Goal: Task Accomplishment & Management: Manage account settings

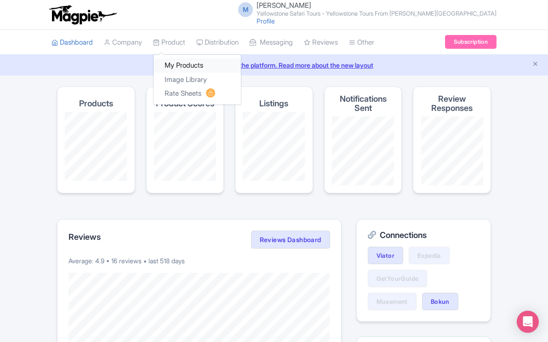
click at [185, 63] on link "My Products" at bounding box center [197, 65] width 87 height 14
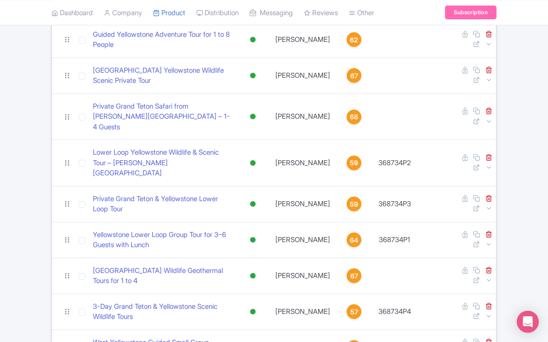
scroll to position [126, 0]
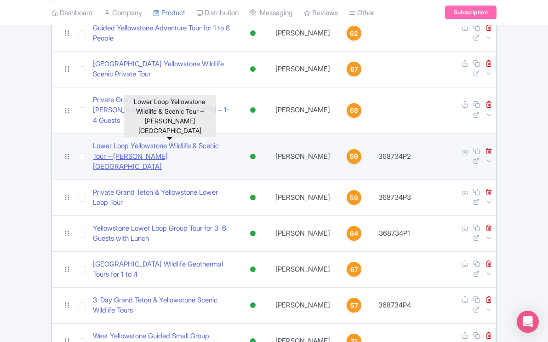
click at [189, 141] on link "Lower Loop Yellowstone Wildlife & Scenic Tour – [PERSON_NAME][GEOGRAPHIC_DATA]" at bounding box center [162, 156] width 139 height 31
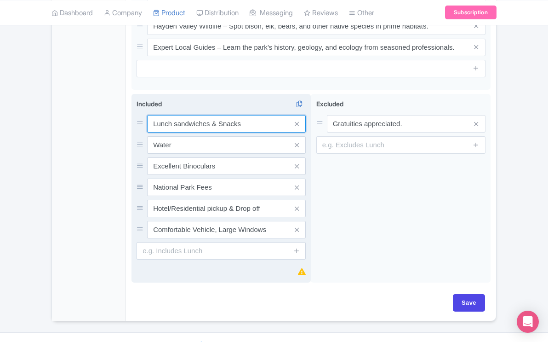
scroll to position [561, 0]
click at [243, 114] on input "Lunch sandwiches & Snacks" at bounding box center [226, 122] width 159 height 17
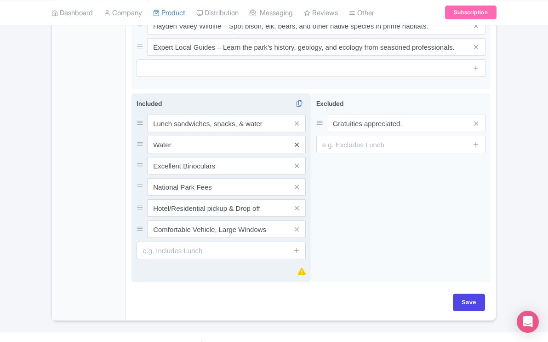
click at [295, 141] on icon at bounding box center [297, 144] width 4 height 7
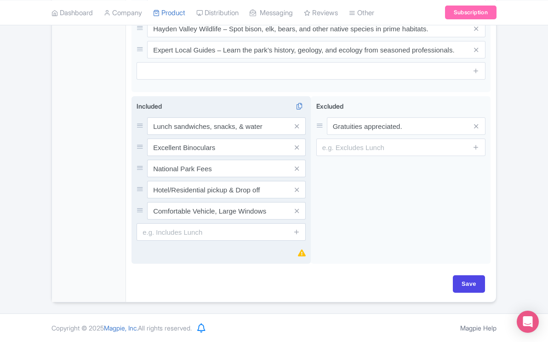
scroll to position [540, 0]
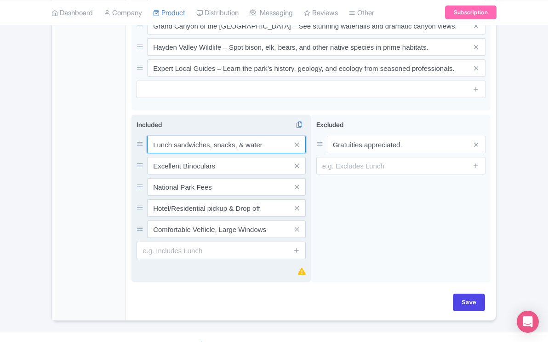
click at [268, 136] on input "Lunch sandwiches, snacks, & water" at bounding box center [226, 144] width 159 height 17
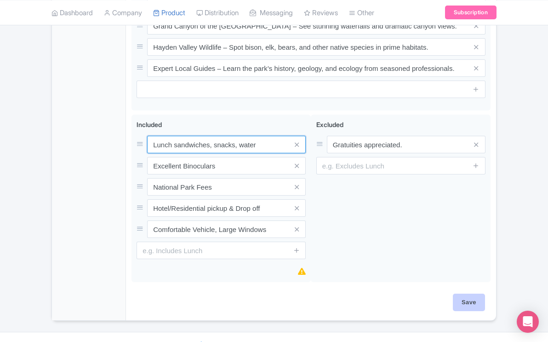
type input "Lunch sandwiches, snacks, water"
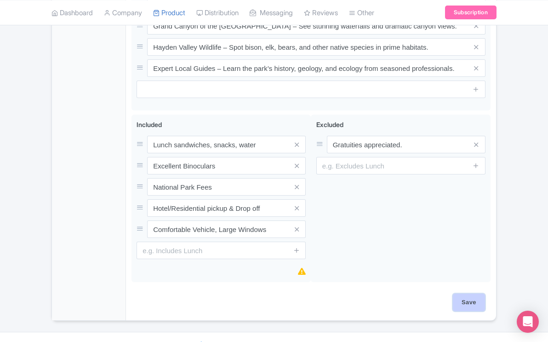
click at [463, 293] on input "Save" at bounding box center [469, 301] width 32 height 17
type input "Saving..."
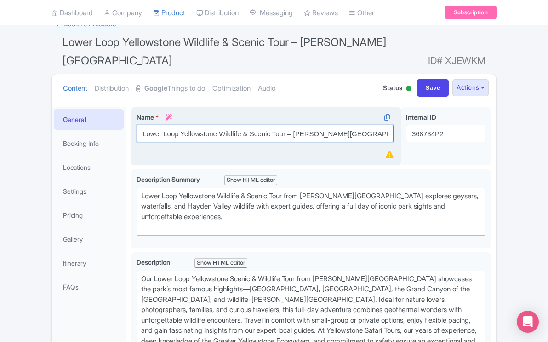
scroll to position [81, 0]
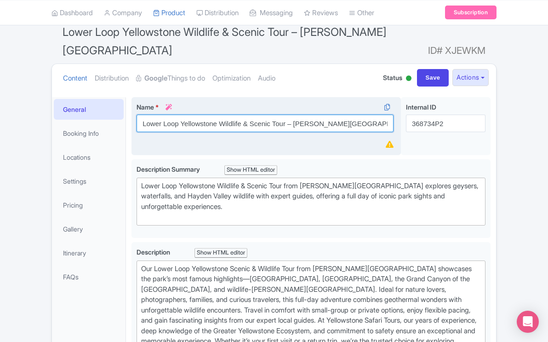
click at [292, 116] on div "Name * i Lower Loop Yellowstone Wildlife & Scenic Tour – Jackson Hole Your prod…" at bounding box center [266, 126] width 269 height 58
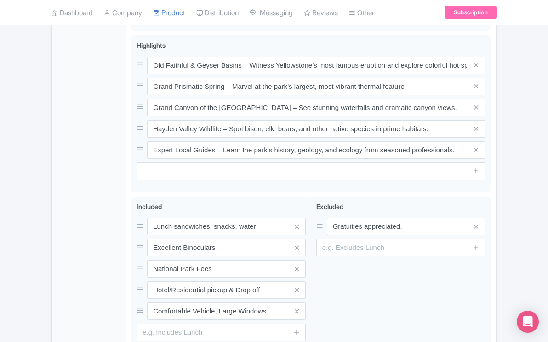
scroll to position [532, 0]
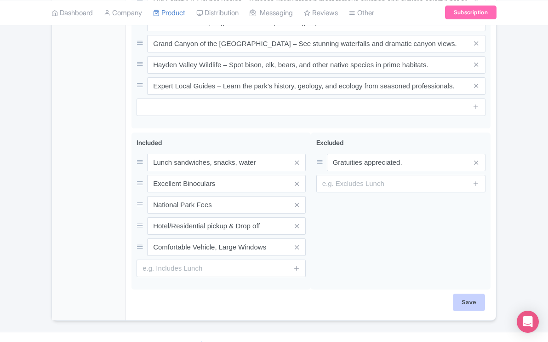
type input "Lower Loop Yellowstone Wildlife & Scenic Tour- Jackson Hole"
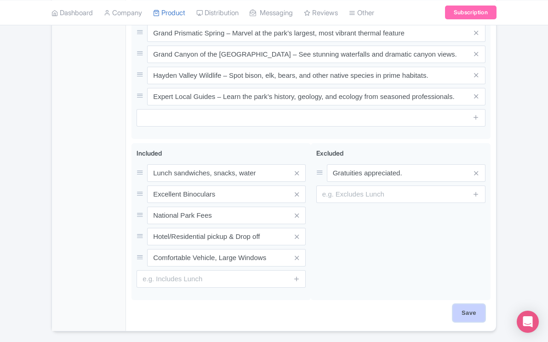
click at [471, 304] on input "Save" at bounding box center [469, 312] width 32 height 17
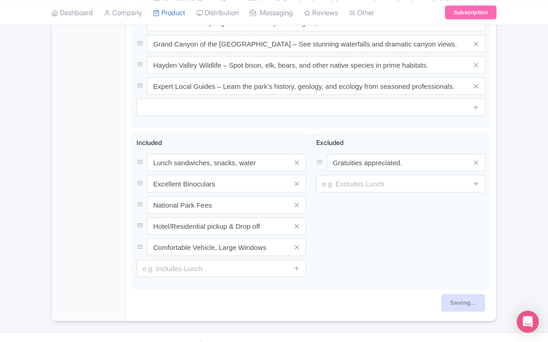
type input "Saving..."
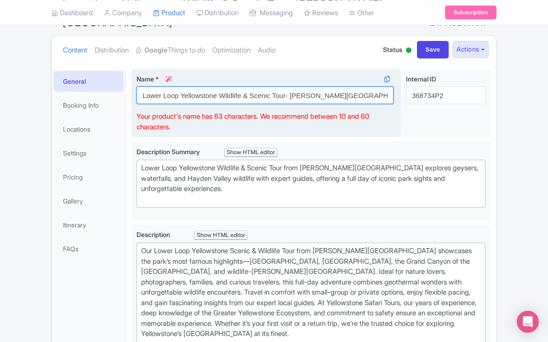
scroll to position [120, 0]
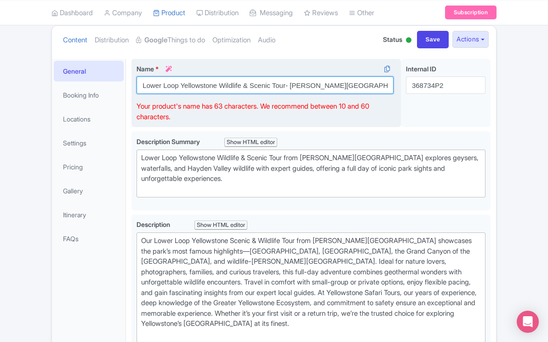
click at [249, 79] on div "Name * i [GEOGRAPHIC_DATA] Yellowstone Wildlife & Scenic Tour- [PERSON_NAME][GE…" at bounding box center [266, 93] width 269 height 69
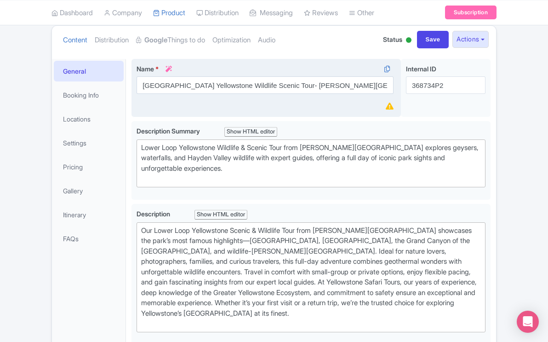
click at [244, 90] on div "Name * i [GEOGRAPHIC_DATA] Yellowstone Wildlife Scenic Tour- [PERSON_NAME][GEOG…" at bounding box center [266, 88] width 269 height 58
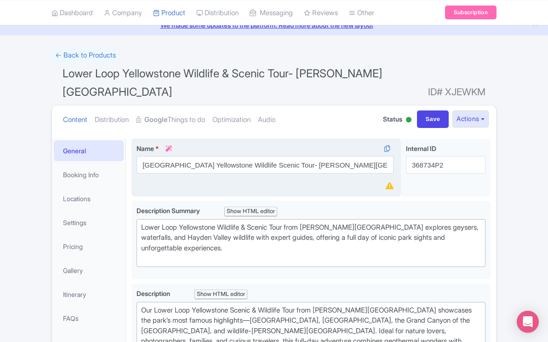
scroll to position [35, 0]
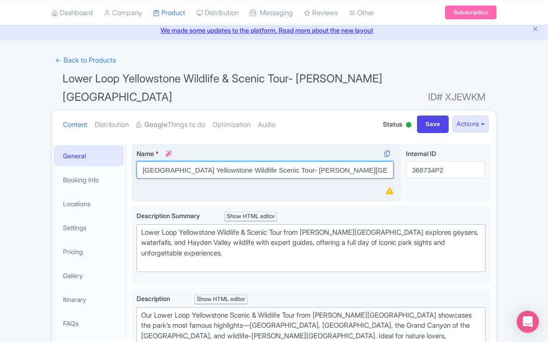
click at [282, 161] on input "[GEOGRAPHIC_DATA] Yellowstone Wildlife Scenic Tour- [PERSON_NAME][GEOGRAPHIC_DA…" at bounding box center [265, 169] width 257 height 17
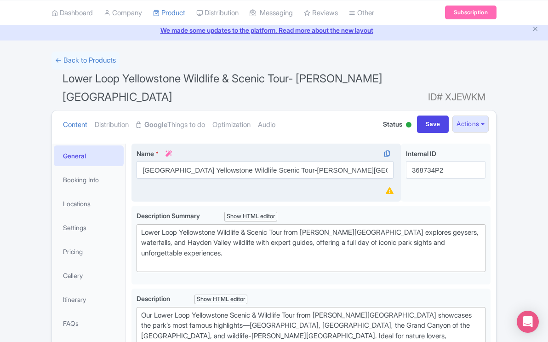
click at [252, 173] on div "Name * i [GEOGRAPHIC_DATA] Yellowstone Wildlife Scenic Tour-[PERSON_NAME][GEOGR…" at bounding box center [266, 172] width 269 height 58
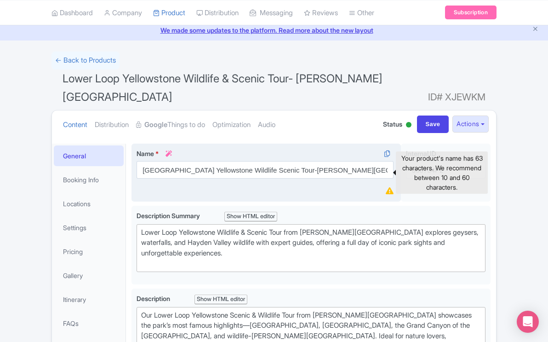
click at [392, 187] on icon at bounding box center [390, 190] width 8 height 7
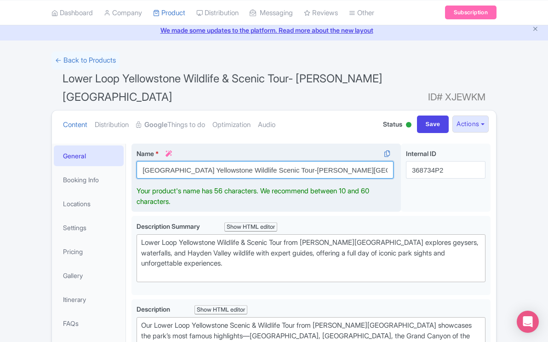
click at [281, 161] on input "[GEOGRAPHIC_DATA] Yellowstone Wildlife Scenic Tour-[PERSON_NAME][GEOGRAPHIC_DAT…" at bounding box center [265, 169] width 257 height 17
click at [241, 161] on input "Lower Loop Yellowstone Wildlife Scenic Tour- Jackson Hole" at bounding box center [265, 169] width 257 height 17
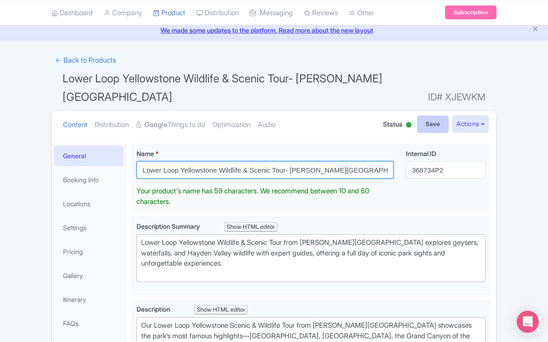
type input "Lower Loop Yellowstone Wildlife & Scenic Tour- Jackson Hole"
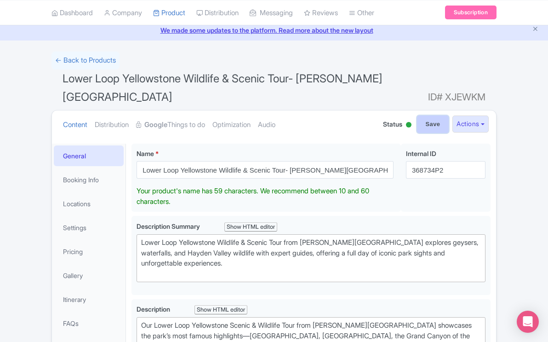
click at [435, 115] on input "Save" at bounding box center [433, 123] width 32 height 17
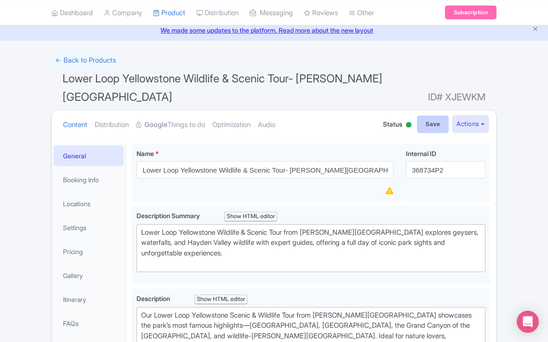
type input "Saving..."
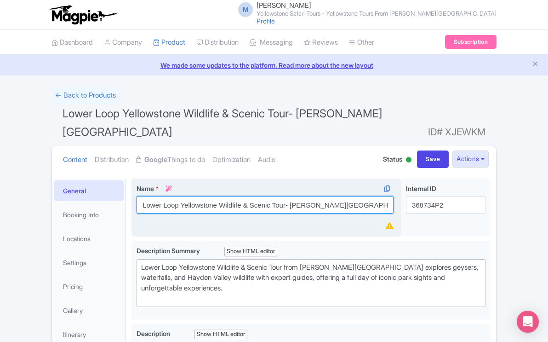
click at [247, 196] on input "Lower Loop Yellowstone Wildlife & Scenic Tour- Jackson Hole" at bounding box center [265, 204] width 257 height 17
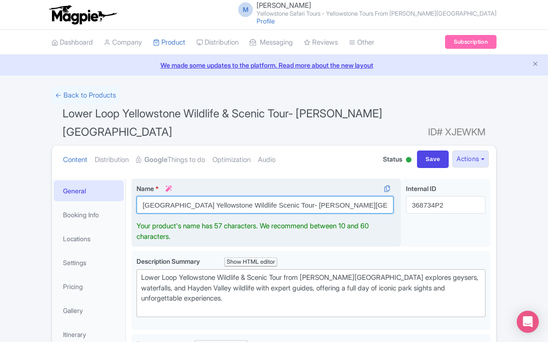
click at [284, 196] on input "Lower Loop Yellowstone Wildlife Scenic Tour- Jackson Hole" at bounding box center [265, 204] width 257 height 17
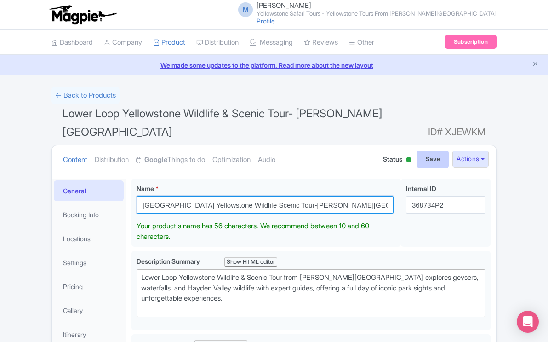
type input "[GEOGRAPHIC_DATA] Yellowstone Wildlife Scenic Tour-[PERSON_NAME][GEOGRAPHIC_DAT…"
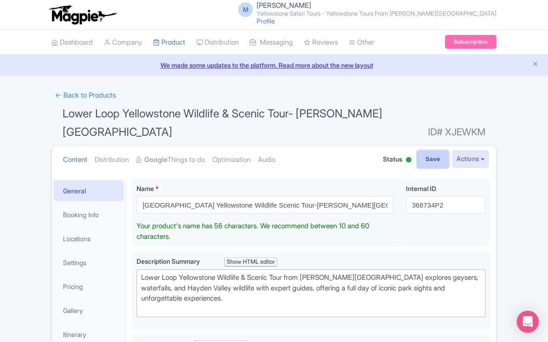
click at [429, 150] on input "Save" at bounding box center [433, 158] width 32 height 17
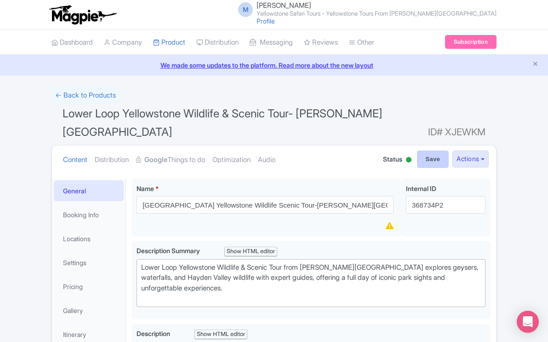
type input "Saving..."
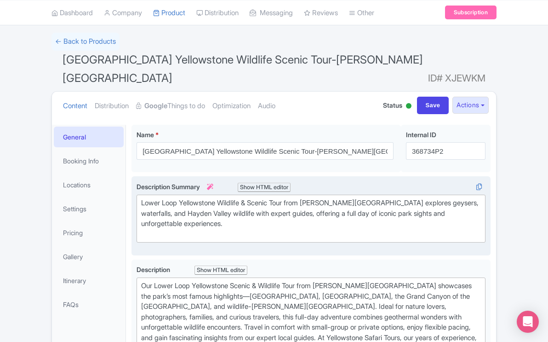
scroll to position [58, 0]
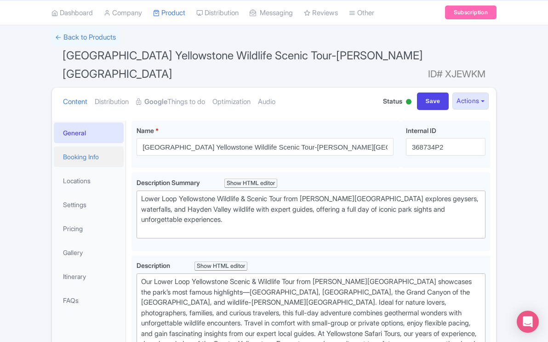
click at [80, 146] on link "Booking Info" at bounding box center [89, 156] width 70 height 21
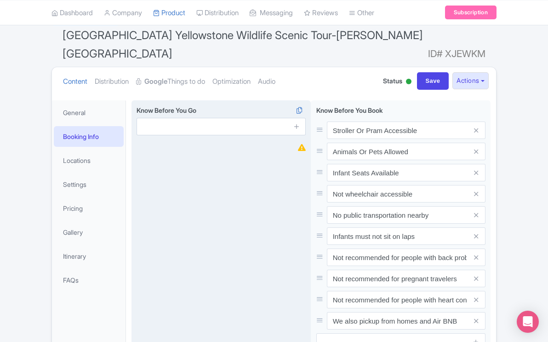
scroll to position [78, 0]
click at [186, 118] on input "text" at bounding box center [221, 126] width 169 height 17
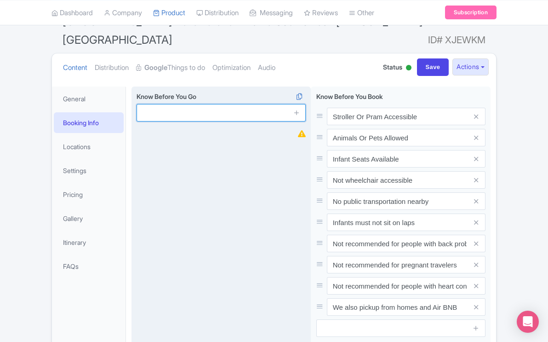
scroll to position [92, 0]
type input "We also pickup from homes and Residences"
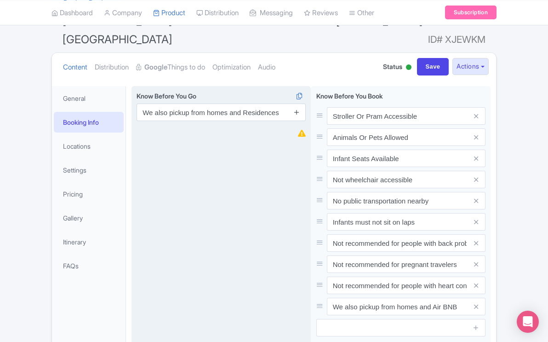
click at [297, 109] on icon at bounding box center [296, 112] width 7 height 7
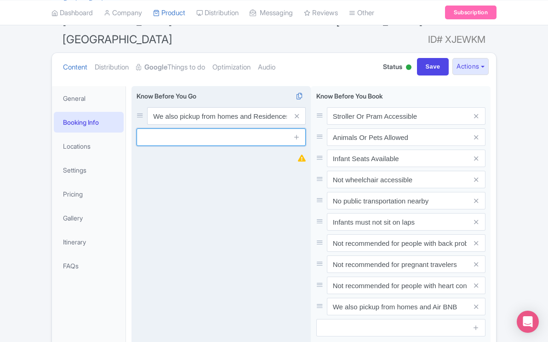
click at [252, 128] on input "text" at bounding box center [221, 136] width 169 height 17
click at [197, 128] on input "Not Wheel Cheair accesible" at bounding box center [221, 136] width 169 height 17
click at [213, 128] on input "Not Wheel Chair accesible" at bounding box center [221, 136] width 169 height 17
type input "Not Wheel Chair accessible"
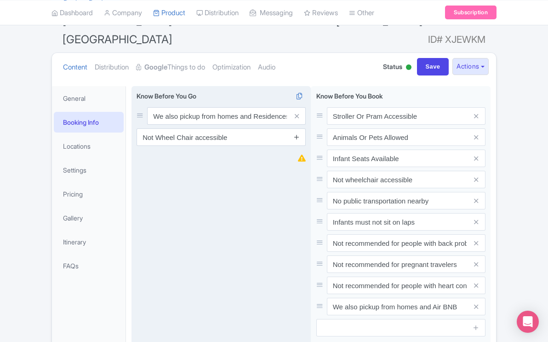
click at [298, 133] on icon at bounding box center [296, 136] width 7 height 7
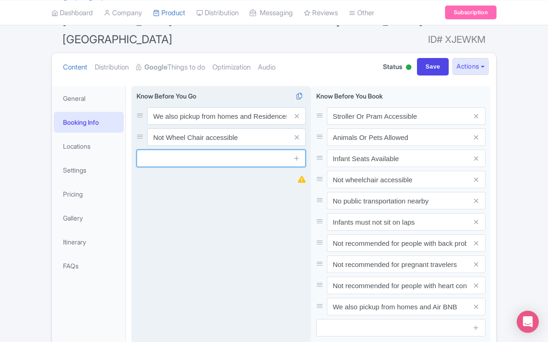
click at [267, 149] on input "text" at bounding box center [221, 157] width 169 height 17
type input "Infants must not sit on laps"
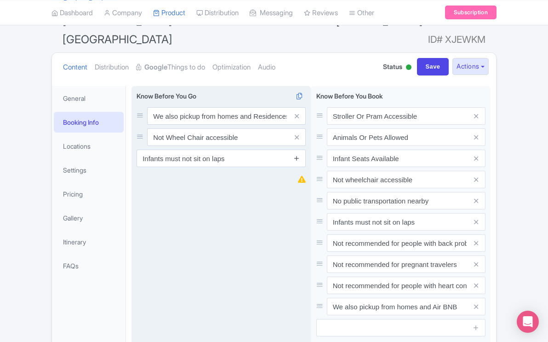
click at [294, 154] on icon at bounding box center [296, 157] width 7 height 7
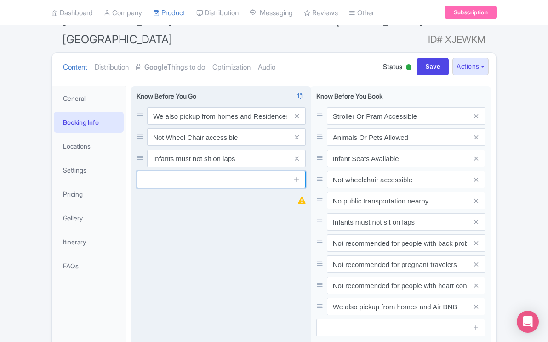
click at [275, 171] on input "text" at bounding box center [221, 179] width 169 height 17
type input "Not recommended for pregnant travelers"
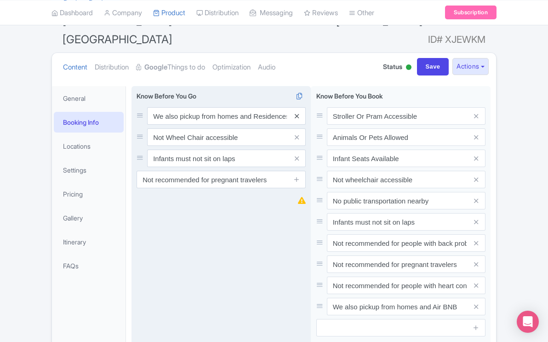
click at [296, 113] on icon at bounding box center [297, 116] width 4 height 7
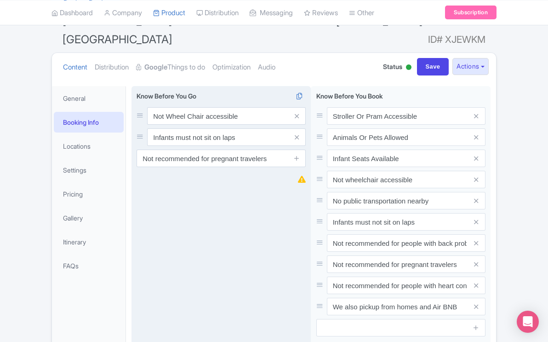
click at [296, 113] on icon at bounding box center [297, 116] width 4 height 7
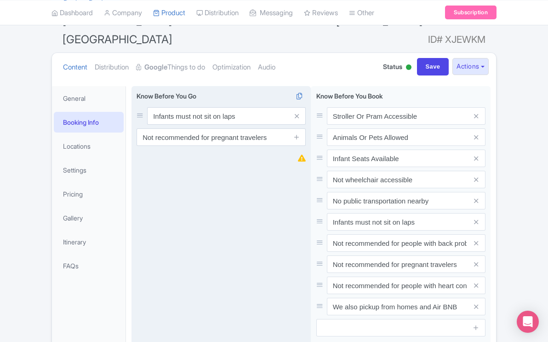
click at [296, 113] on icon at bounding box center [297, 116] width 4 height 7
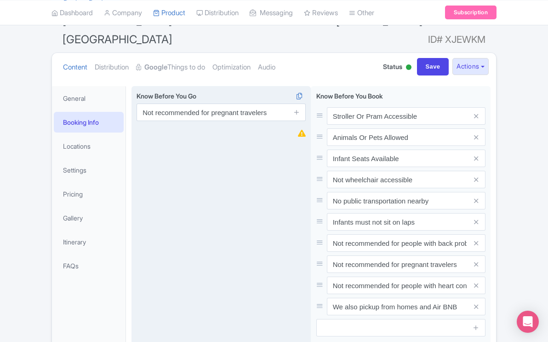
click at [296, 107] on link at bounding box center [296, 112] width 7 height 11
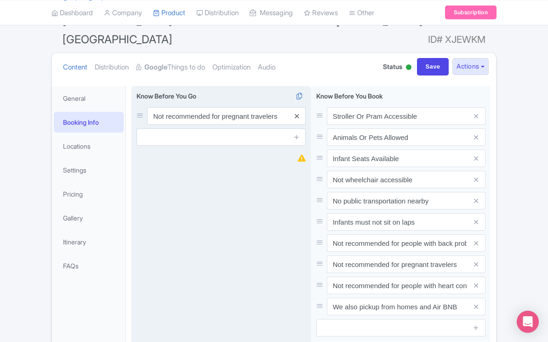
click at [298, 113] on icon at bounding box center [297, 116] width 4 height 7
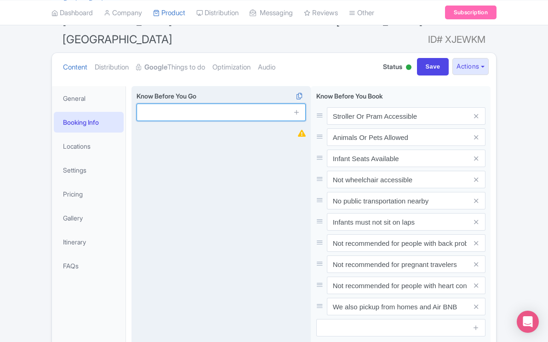
click at [215, 103] on input "text" at bounding box center [221, 111] width 169 height 17
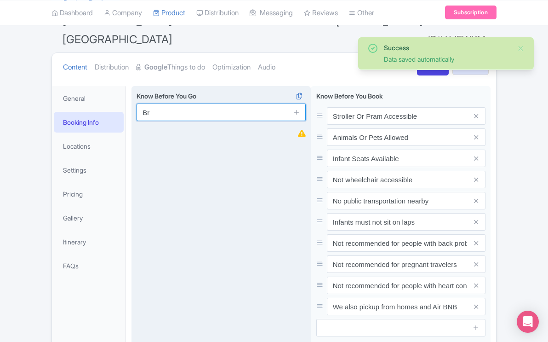
type input "B"
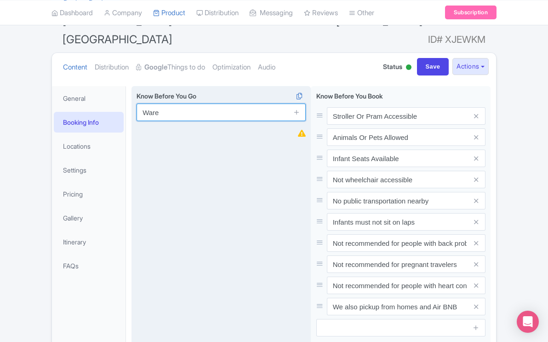
type input "Ware comfortable walking shoes"
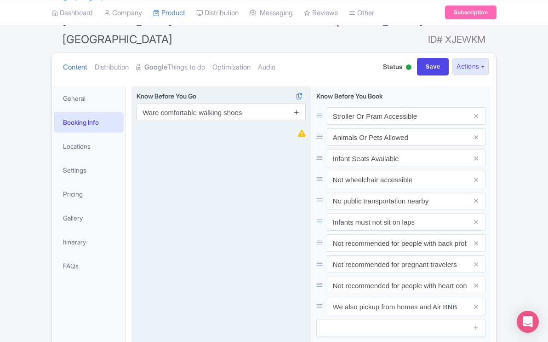
click at [298, 109] on icon at bounding box center [296, 112] width 7 height 7
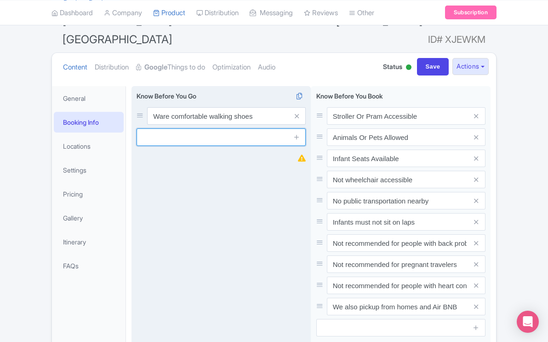
click at [255, 128] on input "text" at bounding box center [221, 136] width 169 height 17
type input "Bring warm jackets"
click at [296, 133] on icon at bounding box center [296, 136] width 7 height 7
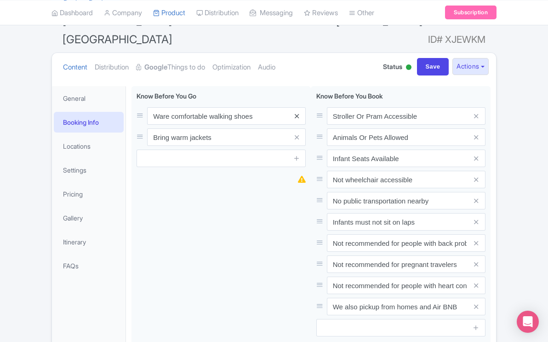
click at [295, 113] on icon at bounding box center [297, 116] width 4 height 7
click at [296, 113] on icon at bounding box center [297, 116] width 4 height 7
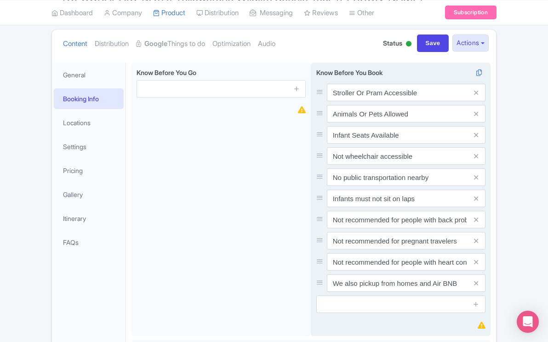
scroll to position [59, 0]
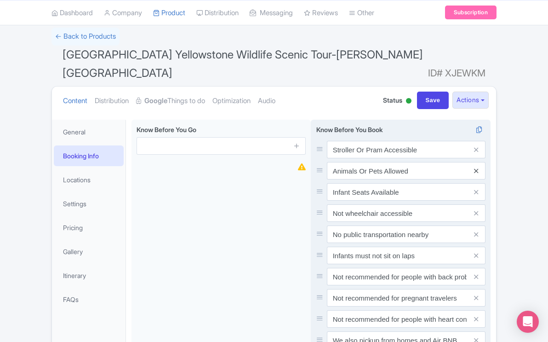
click at [475, 167] on icon at bounding box center [476, 170] width 4 height 7
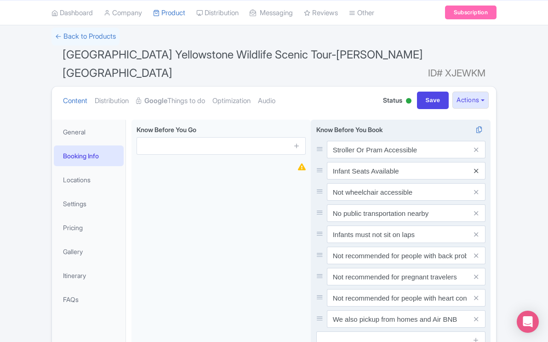
click at [478, 167] on icon at bounding box center [476, 170] width 4 height 7
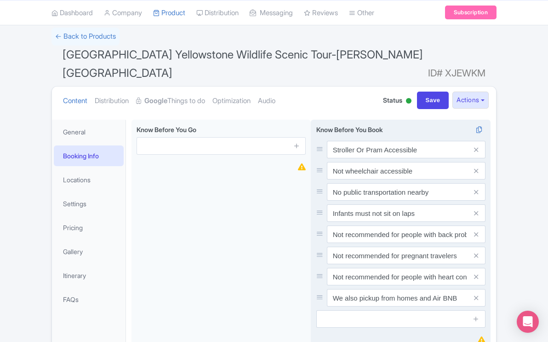
click at [478, 167] on icon at bounding box center [476, 170] width 4 height 7
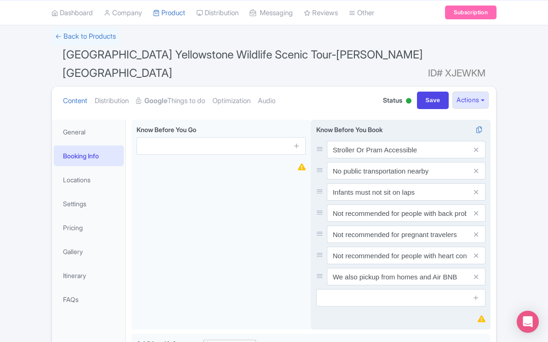
click at [478, 167] on icon at bounding box center [476, 170] width 4 height 7
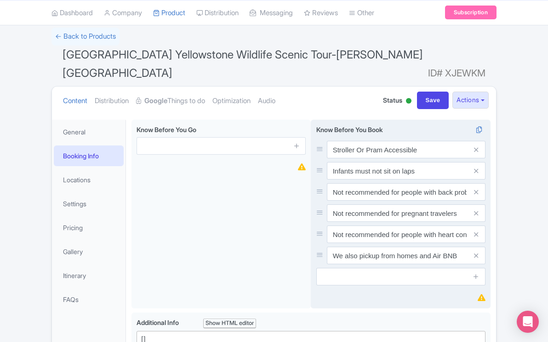
click at [478, 167] on icon at bounding box center [476, 170] width 4 height 7
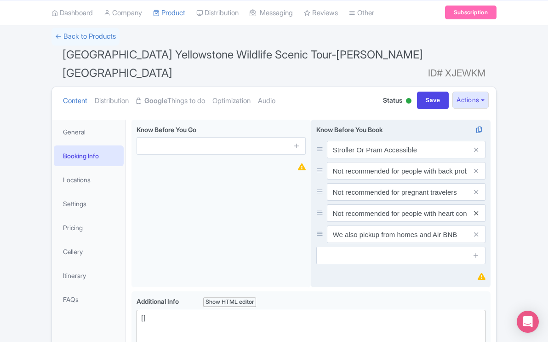
click at [477, 210] on icon at bounding box center [476, 213] width 4 height 7
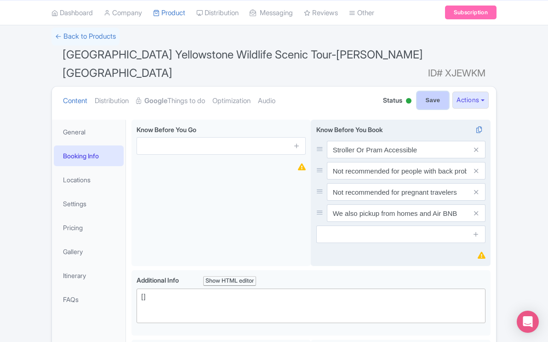
click at [429, 91] on input "Save" at bounding box center [433, 99] width 32 height 17
type input "Saving..."
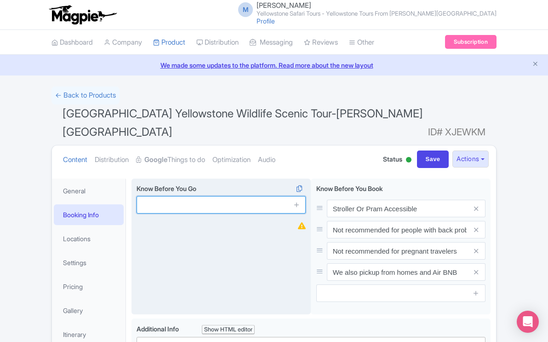
click at [219, 196] on input "text" at bounding box center [221, 204] width 169 height 17
type input "Ware comfortable walking shoes"
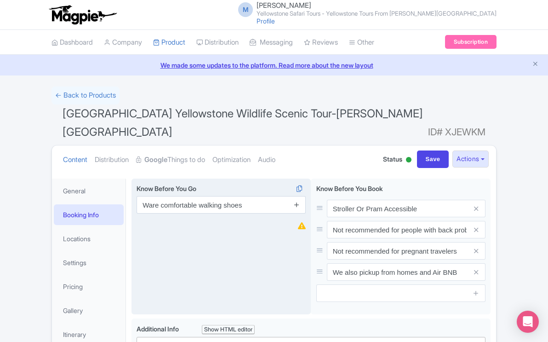
click at [296, 201] on icon at bounding box center [296, 204] width 7 height 7
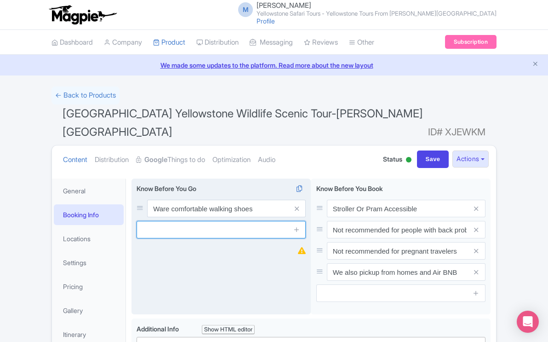
click at [258, 221] on input "text" at bounding box center [221, 229] width 169 height 17
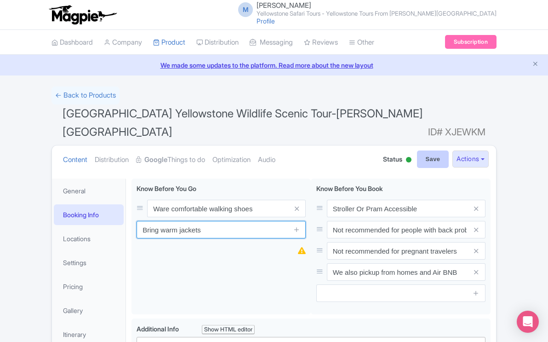
type input "Bring warm jackets"
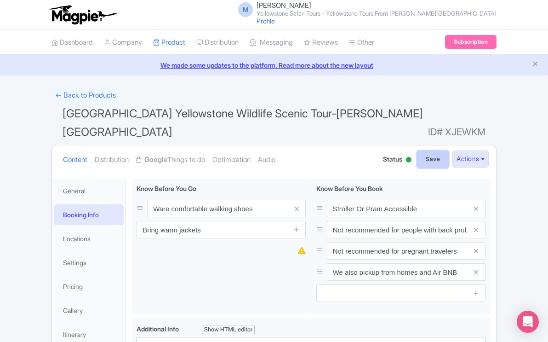
click at [425, 150] on input "Save" at bounding box center [433, 158] width 32 height 17
type input "Saving..."
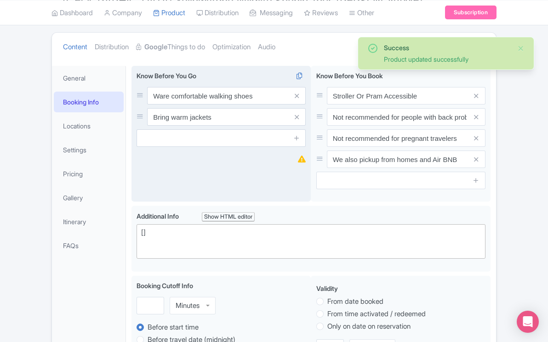
scroll to position [102, 0]
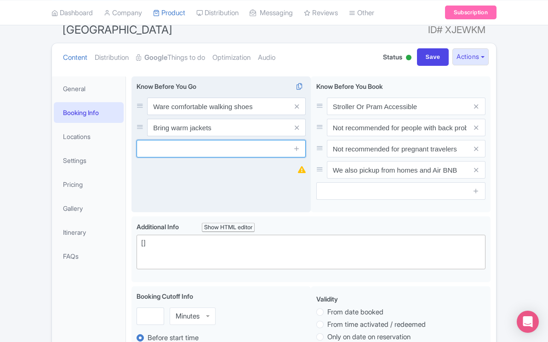
click at [233, 140] on input "text" at bounding box center [221, 148] width 169 height 17
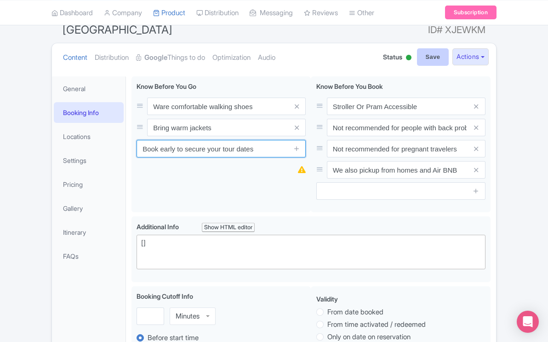
type input "Book early to secure your tour dates"
click at [429, 48] on input "Save" at bounding box center [433, 56] width 32 height 17
type input "Saving..."
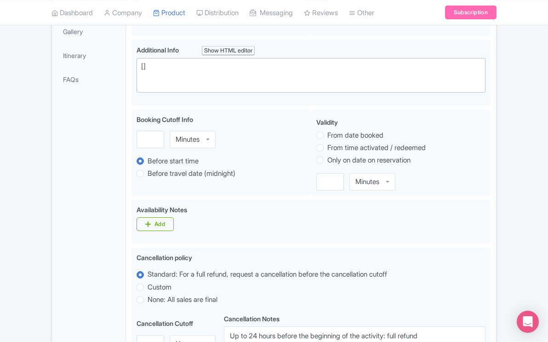
scroll to position [280, 0]
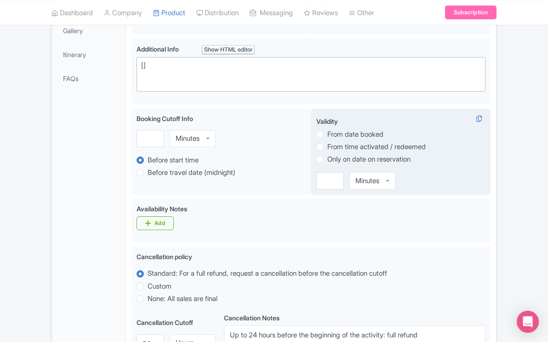
click at [324, 129] on label "From date booked" at bounding box center [400, 134] width 169 height 11
click at [327, 129] on input "From date booked" at bounding box center [331, 133] width 9 height 9
radio input "true"
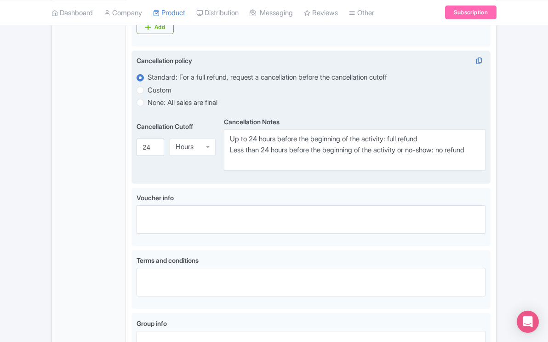
scroll to position [435, 0]
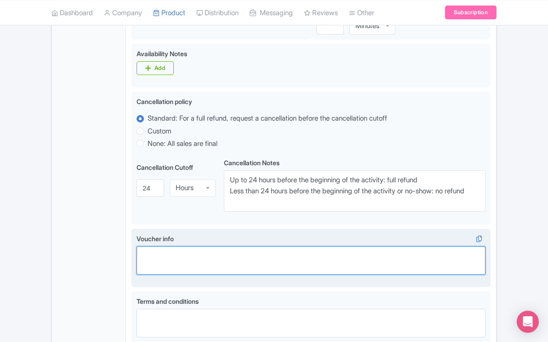
click at [209, 246] on textarea "Voucher info" at bounding box center [311, 260] width 349 height 29
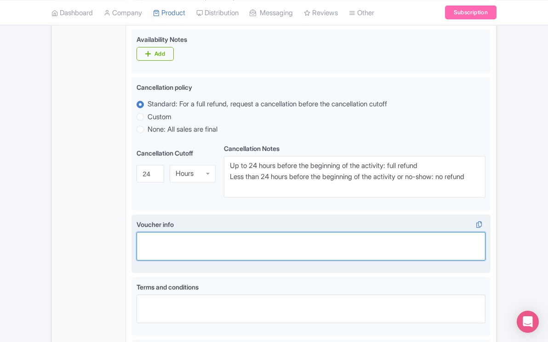
scroll to position [452, 0]
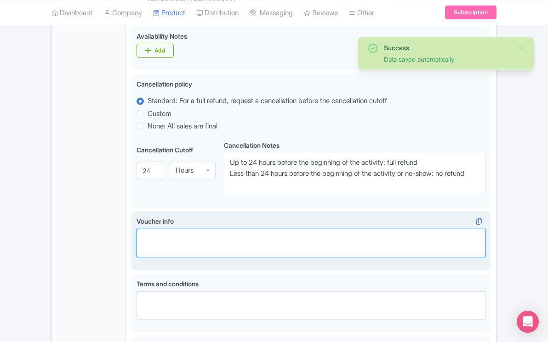
type textarea "C"
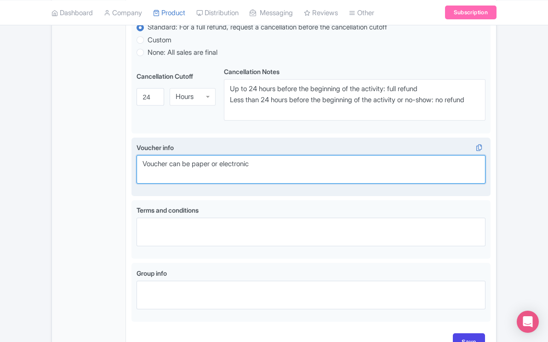
scroll to position [534, 0]
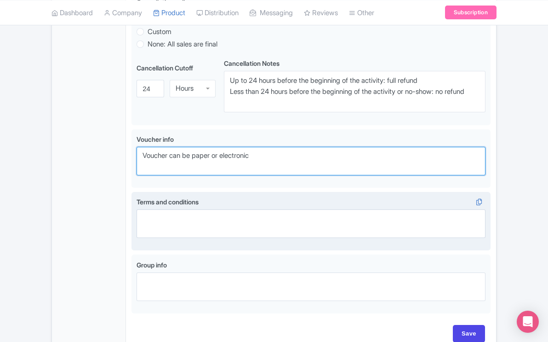
type textarea "Voucher can be paper or electronic"
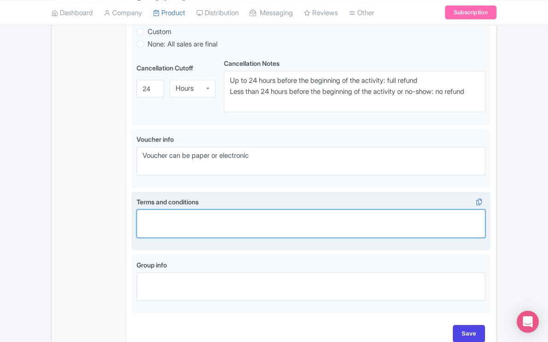
click at [216, 209] on textarea "Terms and conditions" at bounding box center [311, 223] width 349 height 29
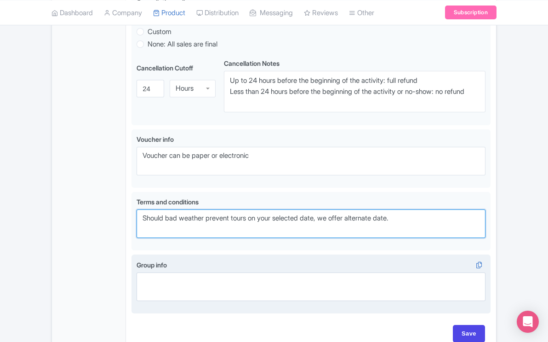
type textarea "Should bad weather prevent tours on your selected date, we offer alternate date."
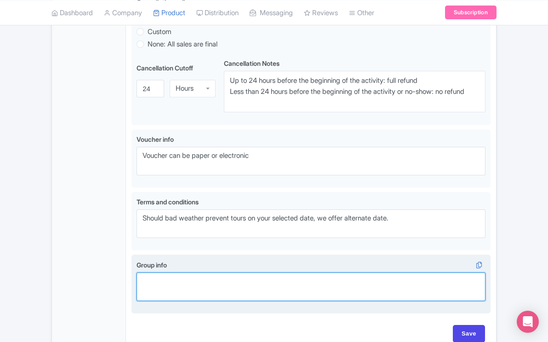
click at [167, 272] on textarea "Group info" at bounding box center [311, 286] width 349 height 29
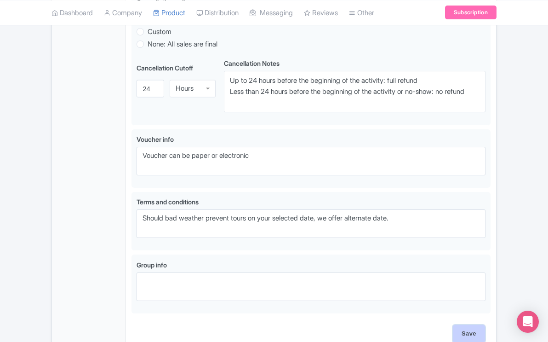
click at [464, 325] on input "Save" at bounding box center [469, 333] width 32 height 17
type input "Update Product"
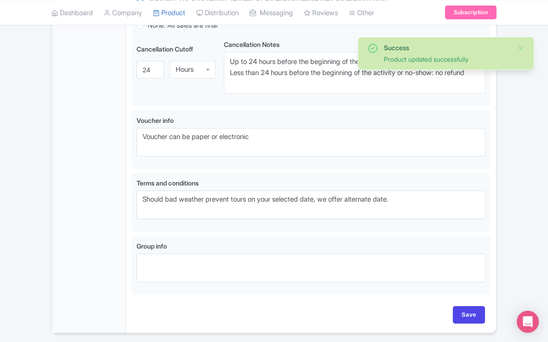
scroll to position [565, 0]
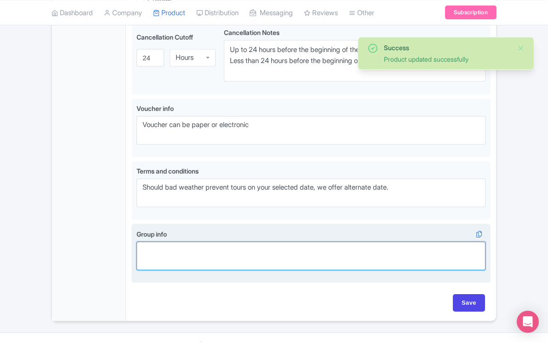
click at [223, 241] on textarea "Group info" at bounding box center [311, 255] width 349 height 29
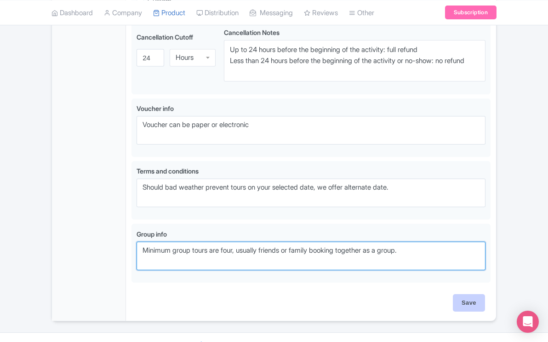
type textarea "Minimum group tours are four, usually friends or family booking together as a g…"
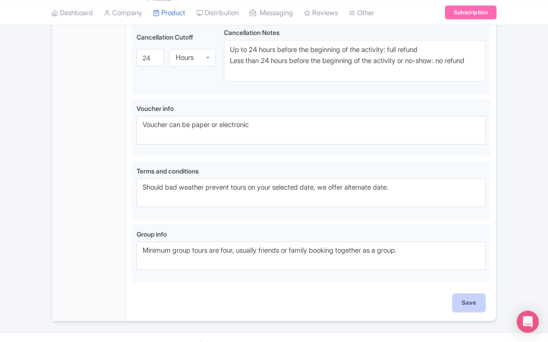
click at [464, 294] on input "Save" at bounding box center [469, 302] width 32 height 17
type input "Saving..."
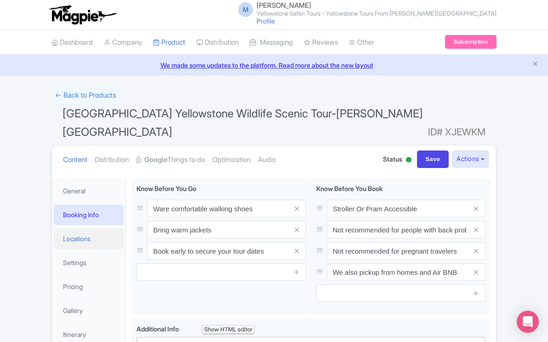
click at [86, 228] on link "Locations" at bounding box center [89, 238] width 70 height 21
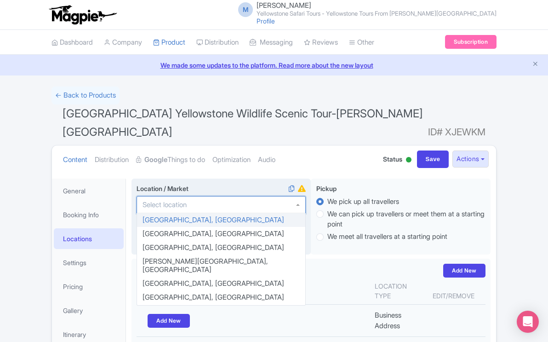
click at [176, 200] on input "Location / Market i" at bounding box center [168, 204] width 50 height 8
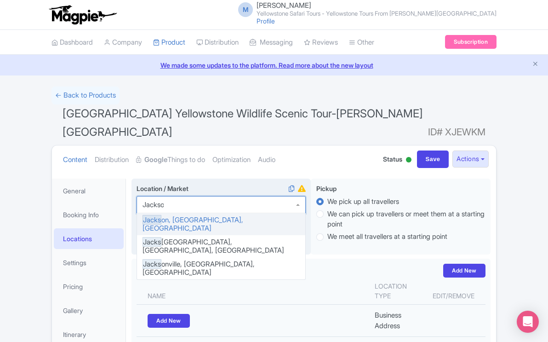
type input "[PERSON_NAME]"
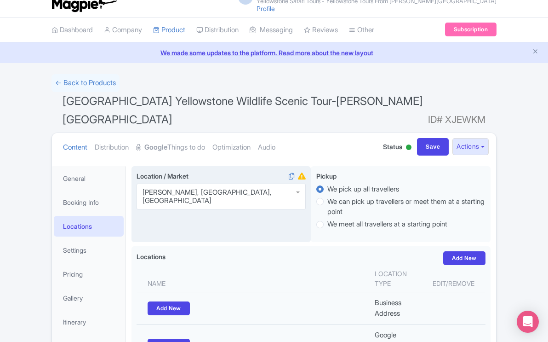
scroll to position [22, 0]
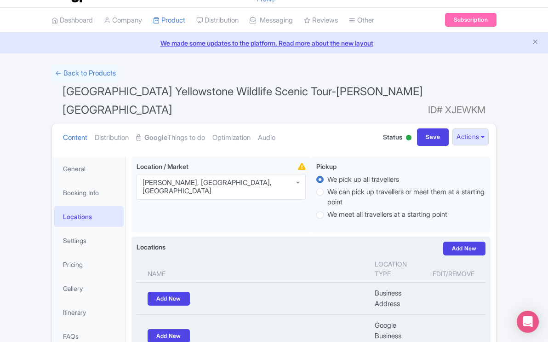
click at [158, 255] on th "Name" at bounding box center [253, 268] width 233 height 27
click at [163, 242] on label "Locations" at bounding box center [151, 247] width 29 height 10
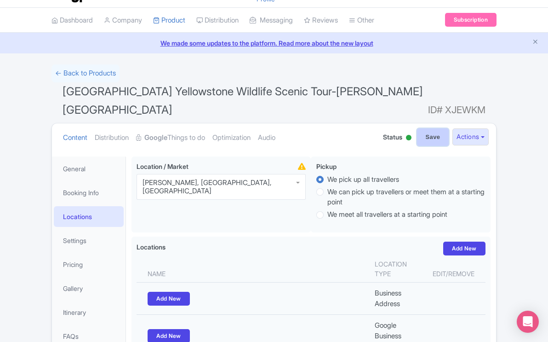
click at [428, 128] on input "Save" at bounding box center [433, 136] width 32 height 17
type input "Saving..."
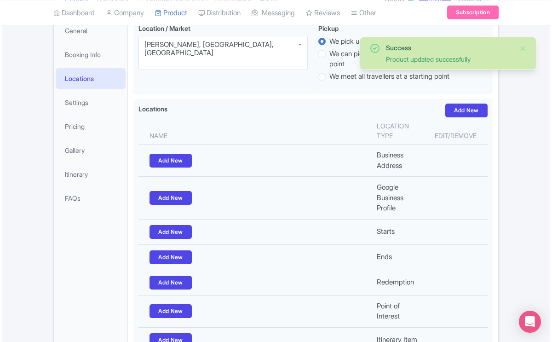
scroll to position [160, 0]
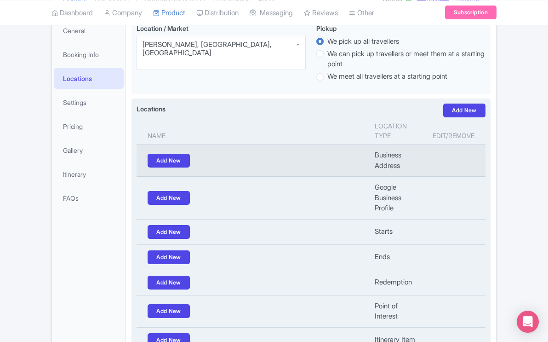
click at [212, 144] on td "Add New" at bounding box center [253, 160] width 233 height 32
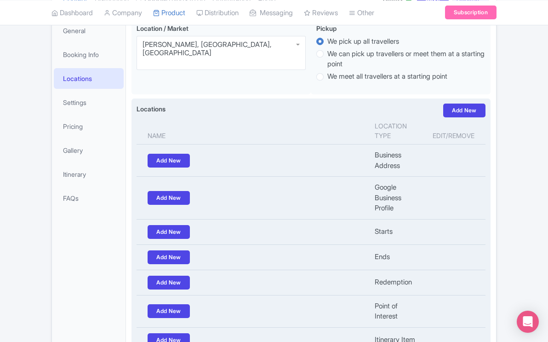
click at [198, 117] on th "Name" at bounding box center [253, 130] width 233 height 27
click at [182, 103] on div "Locations i Add New" at bounding box center [311, 110] width 349 height 14
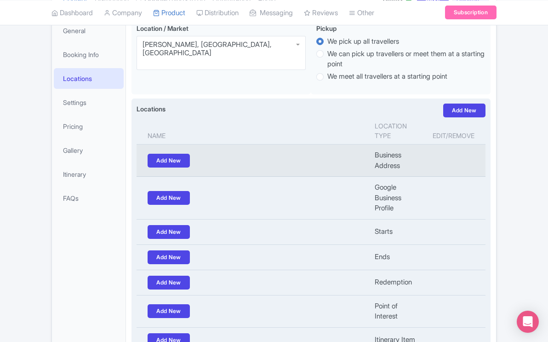
click at [364, 144] on td "Add New" at bounding box center [253, 160] width 233 height 32
click at [413, 144] on td "Business Address" at bounding box center [398, 160] width 58 height 32
click at [382, 144] on td "Business Address" at bounding box center [398, 160] width 58 height 32
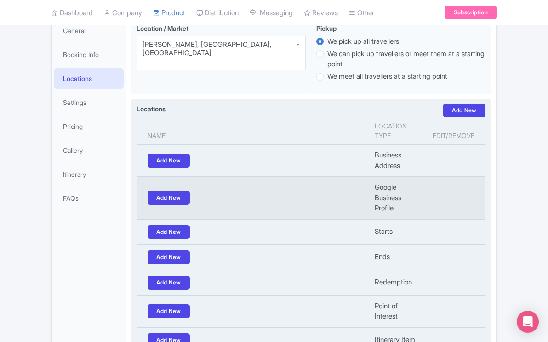
click at [351, 177] on td "Add New" at bounding box center [253, 198] width 233 height 43
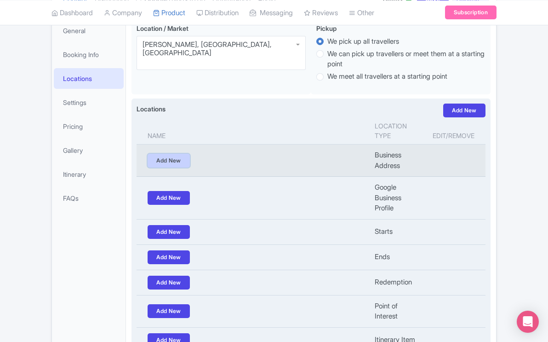
click at [166, 154] on link "Add New" at bounding box center [169, 161] width 42 height 14
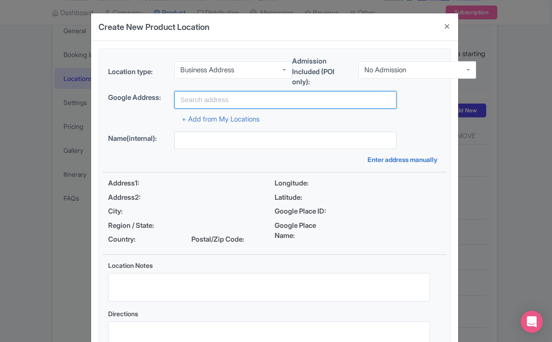
click at [190, 97] on input "text" at bounding box center [285, 99] width 222 height 17
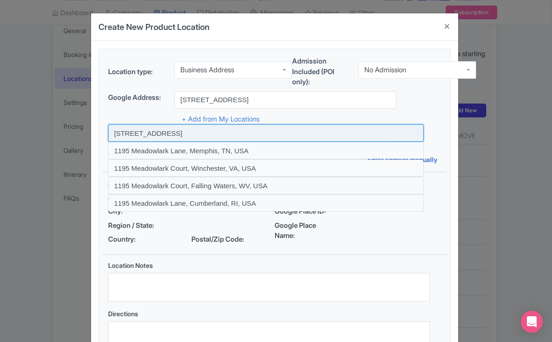
click at [156, 132] on input at bounding box center [265, 132] width 315 height 17
type input "[STREET_ADDRESS]"
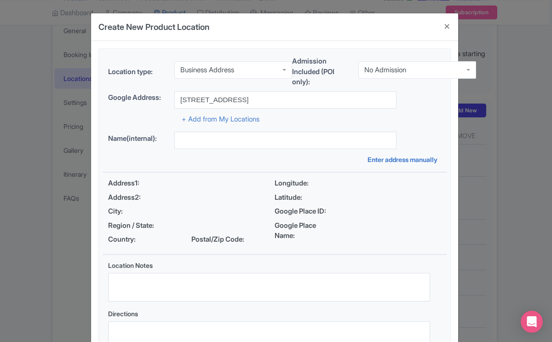
type input "1195 Meadowlark Ln, [STREET_ADDRESS][PERSON_NAME]"
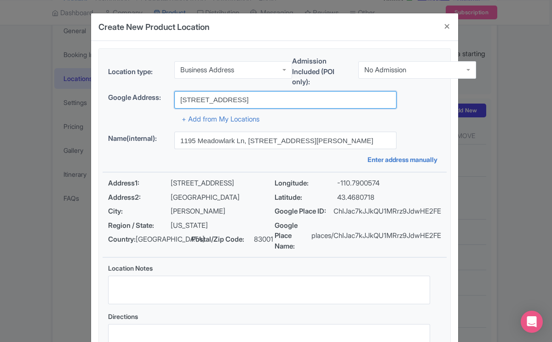
click at [255, 101] on input "[STREET_ADDRESS]" at bounding box center [285, 99] width 222 height 17
click at [349, 99] on input "[STREET_ADDRESS][PERSON_NAME]" at bounding box center [285, 99] width 222 height 17
type input "1"
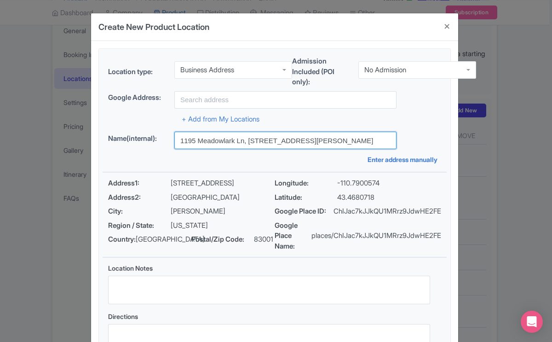
click at [246, 143] on input "1195 Meadowlark Ln, [STREET_ADDRESS][PERSON_NAME]" at bounding box center [285, 140] width 222 height 17
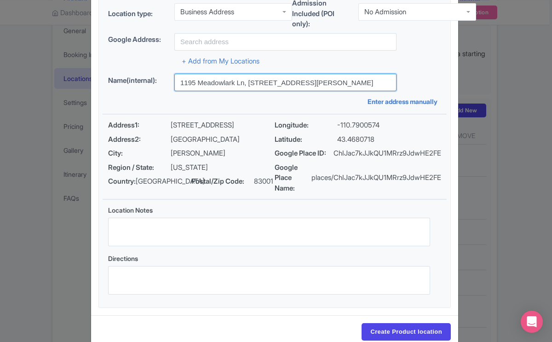
scroll to position [64, 0]
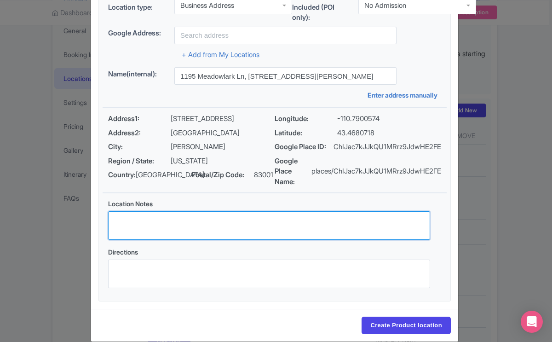
click at [212, 222] on textarea "Location Notes" at bounding box center [269, 225] width 322 height 29
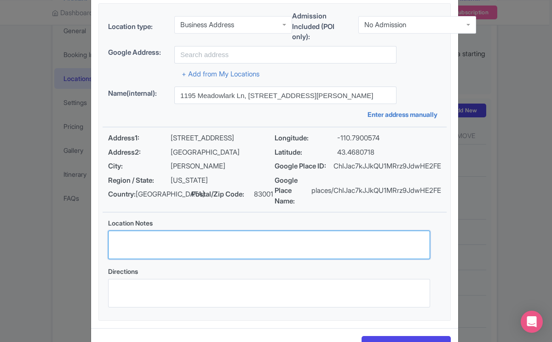
scroll to position [0, 0]
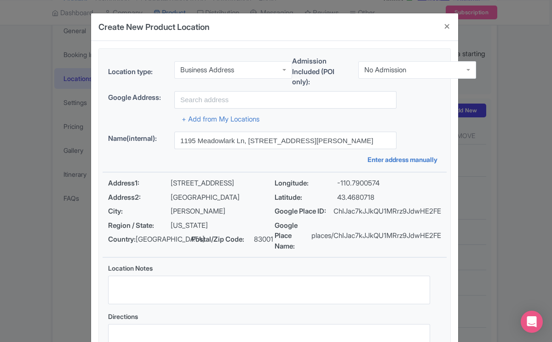
click at [115, 138] on label "Name(internal):" at bounding box center [137, 138] width 59 height 11
click at [187, 100] on input "text" at bounding box center [285, 99] width 222 height 17
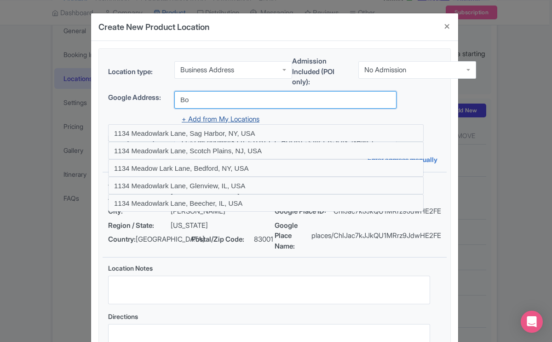
type input "B"
type input "1"
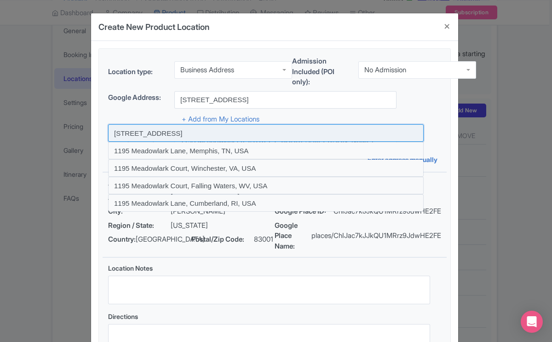
click at [172, 134] on input at bounding box center [265, 132] width 315 height 17
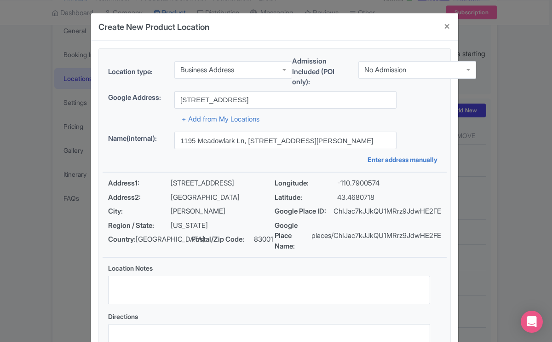
click at [131, 184] on span "Address1:" at bounding box center [139, 183] width 63 height 11
click at [298, 142] on input "1195 Meadowlark Ln, 1195 Meadowlark Ln, Jackson, WY 83001, USA" at bounding box center [285, 140] width 222 height 17
click at [329, 97] on input "1195 Meadowlark Lane, Jackson, WY, USA" at bounding box center [285, 99] width 222 height 17
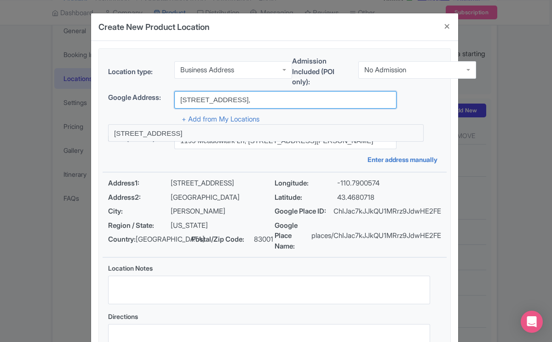
type input "1195 Meadowlark Lane, Jackson, WY, USA"
click at [332, 95] on input "1195 Meadowlark Lane, Jackson, WY, USA" at bounding box center [285, 99] width 222 height 17
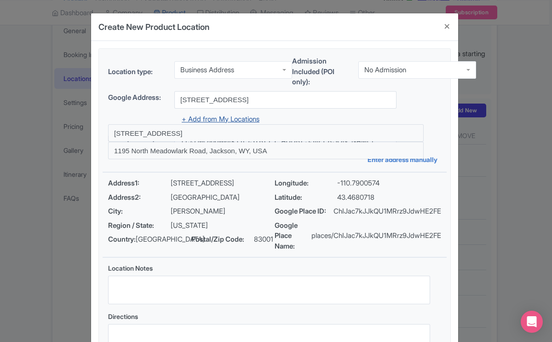
click at [259, 118] on link "+ Add from My Locations" at bounding box center [221, 118] width 78 height 9
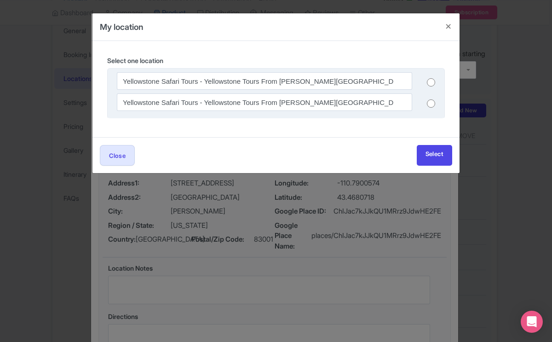
click at [429, 104] on input "radio" at bounding box center [431, 103] width 8 height 9
radio input "true"
click at [431, 153] on link "Select" at bounding box center [434, 155] width 35 height 21
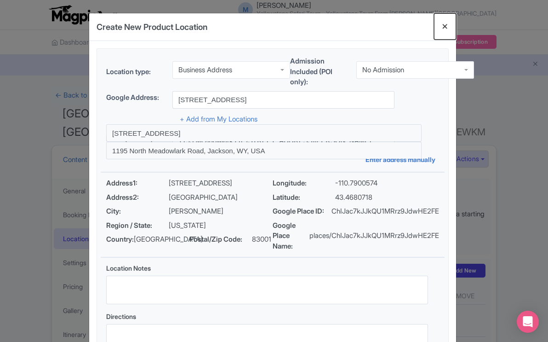
click at [444, 25] on button "Close" at bounding box center [445, 26] width 22 height 26
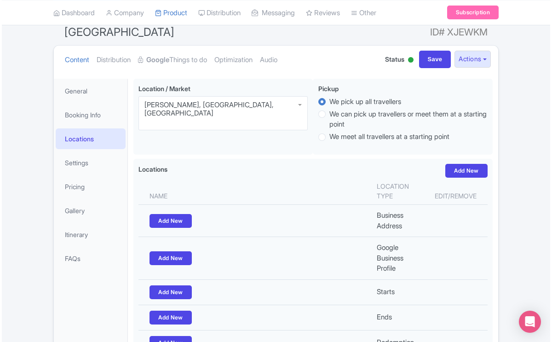
scroll to position [105, 0]
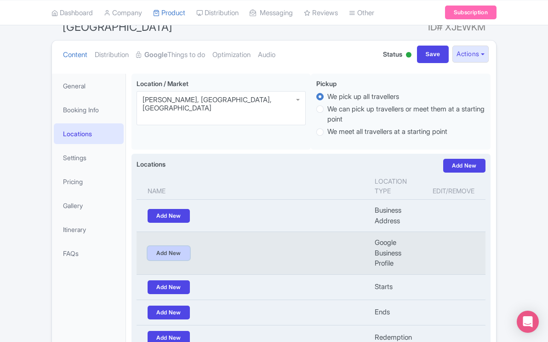
click at [178, 246] on link "Add New" at bounding box center [169, 253] width 42 height 14
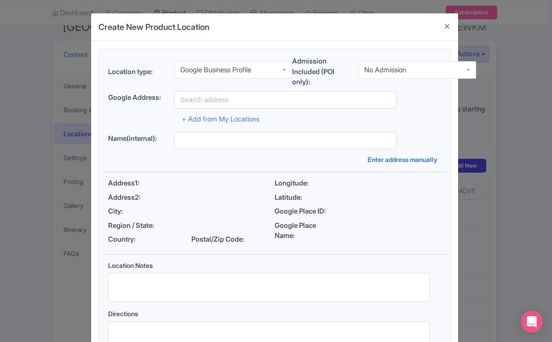
click at [259, 69] on div "Google Business Profile" at bounding box center [233, 69] width 118 height 17
click at [240, 95] on div "Location type: Google Business Profile Google Business Profile Business Address…" at bounding box center [275, 206] width 344 height 314
click at [226, 99] on input "text" at bounding box center [285, 99] width 222 height 17
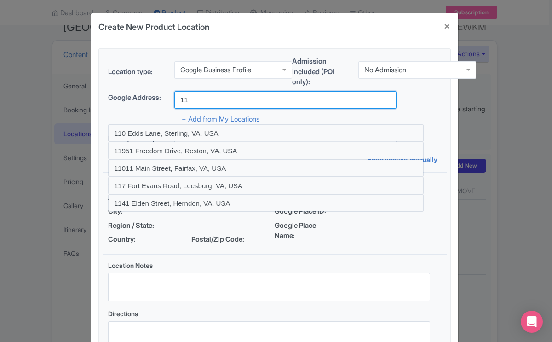
type input "1195 Meadowlark Lane, Jackson, WY, USA"
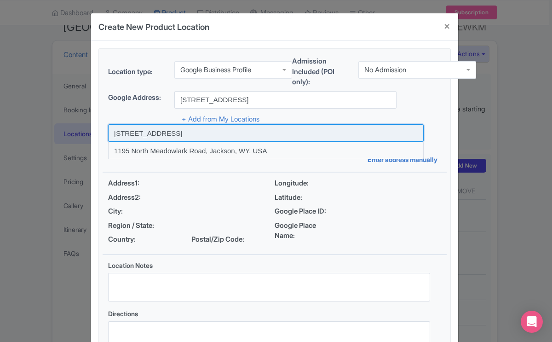
click at [232, 134] on input at bounding box center [265, 132] width 315 height 17
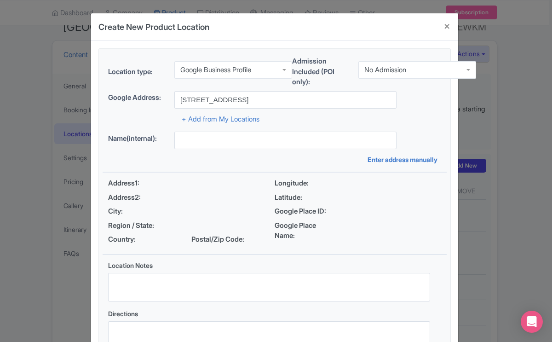
type input "1195 Meadowlark Ln, 1195 Meadowlark Ln, Jackson, WY 83001, USA"
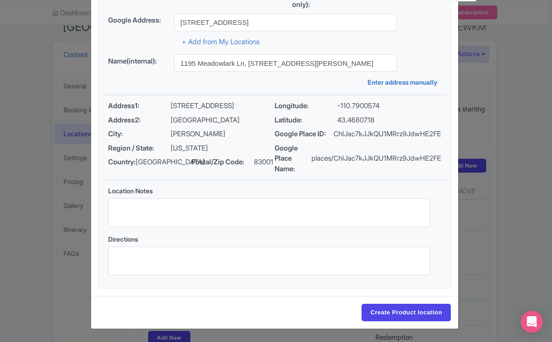
scroll to position [0, 0]
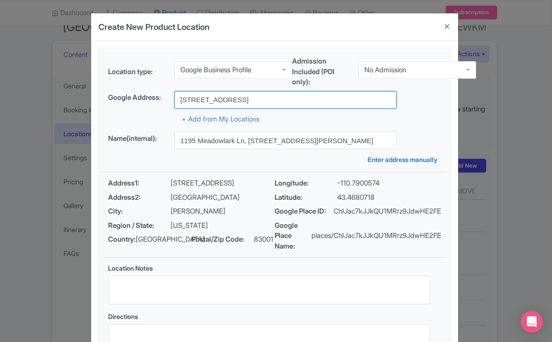
click at [252, 102] on input "1195 Meadowlark Lane, Jackson, WY, USA" at bounding box center [285, 99] width 222 height 17
click at [320, 97] on input "1195 Meadowlark Lane, Jackson, WY, USA" at bounding box center [285, 99] width 222 height 17
drag, startPoint x: 320, startPoint y: 97, endPoint x: 164, endPoint y: 99, distance: 155.4
click at [164, 99] on div "Google Address: 1195 Meadowlark Lane, Jackson, WY, USA" at bounding box center [274, 99] width 333 height 17
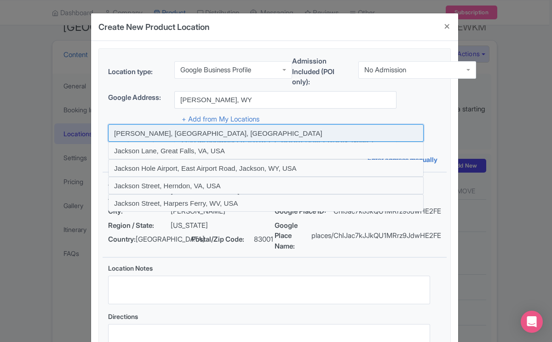
click at [119, 131] on input at bounding box center [265, 132] width 315 height 17
type input "[PERSON_NAME], [GEOGRAPHIC_DATA], [GEOGRAPHIC_DATA]"
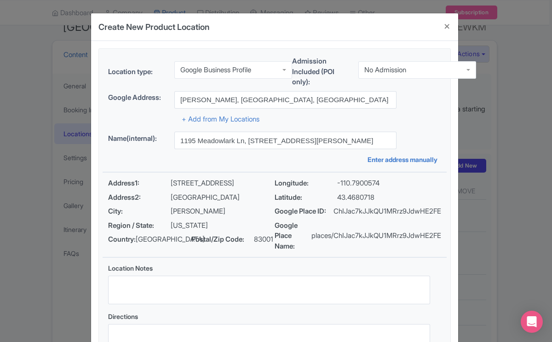
type input "[PERSON_NAME], [PERSON_NAME], [GEOGRAPHIC_DATA], [GEOGRAPHIC_DATA]"
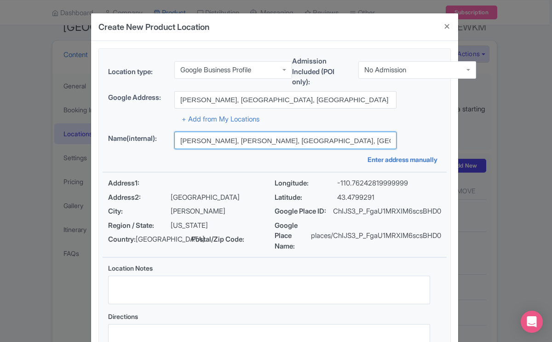
click at [231, 142] on input "[PERSON_NAME], [PERSON_NAME], [GEOGRAPHIC_DATA], [GEOGRAPHIC_DATA]" at bounding box center [285, 140] width 222 height 17
click at [280, 140] on input "[PERSON_NAME], [PERSON_NAME], [GEOGRAPHIC_DATA], [GEOGRAPHIC_DATA]" at bounding box center [285, 140] width 222 height 17
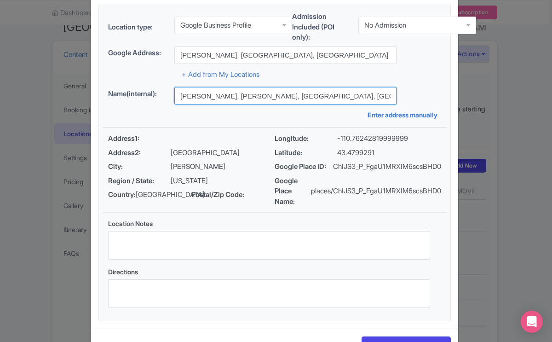
scroll to position [36, 0]
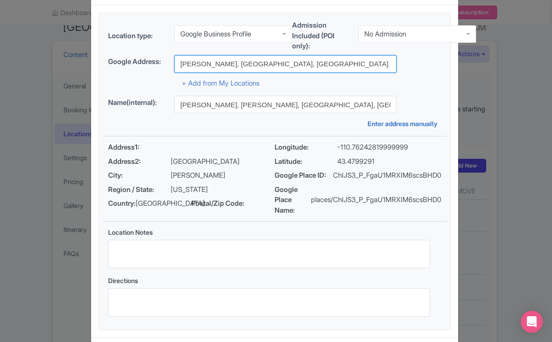
click at [219, 70] on input "[PERSON_NAME], [GEOGRAPHIC_DATA], [GEOGRAPHIC_DATA]" at bounding box center [285, 63] width 222 height 17
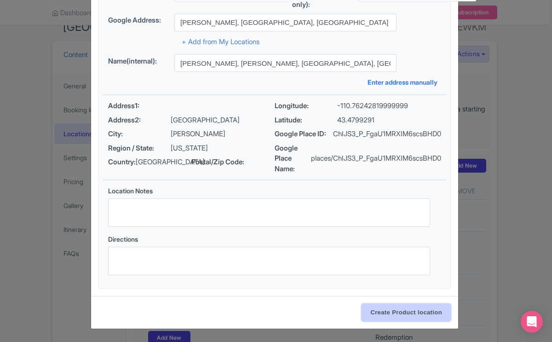
click at [402, 307] on input "Create Product location" at bounding box center [405, 311] width 89 height 17
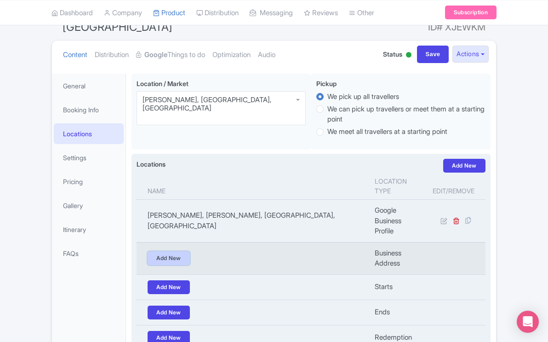
click at [178, 251] on link "Add New" at bounding box center [169, 258] width 42 height 14
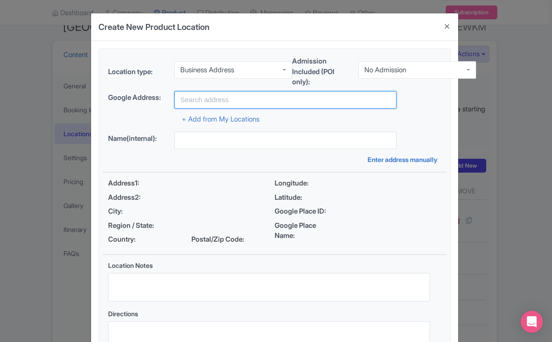
click at [232, 95] on input "text" at bounding box center [285, 99] width 222 height 17
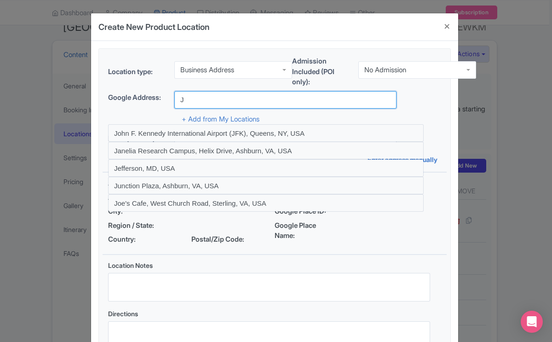
type input "[PERSON_NAME], [GEOGRAPHIC_DATA], [GEOGRAPHIC_DATA]"
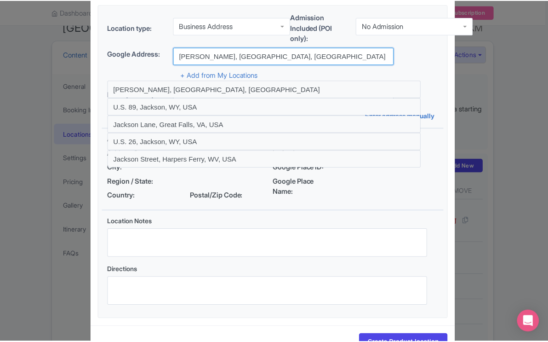
scroll to position [74, 0]
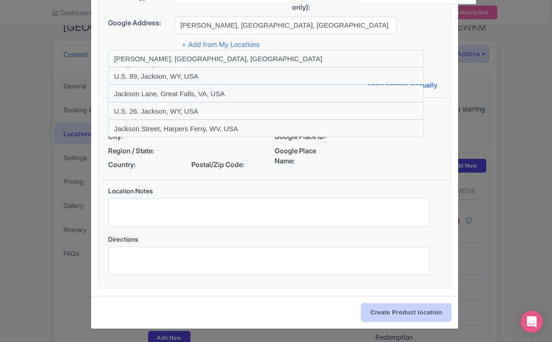
click at [378, 310] on input "Create Product location" at bounding box center [405, 311] width 89 height 17
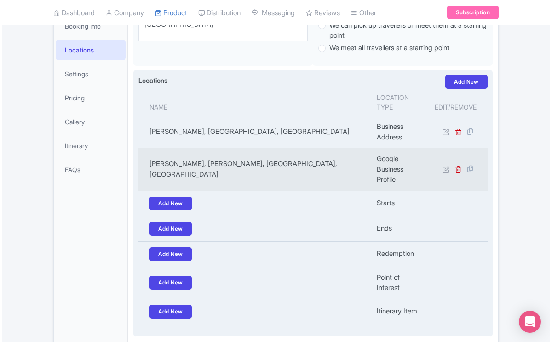
scroll to position [191, 0]
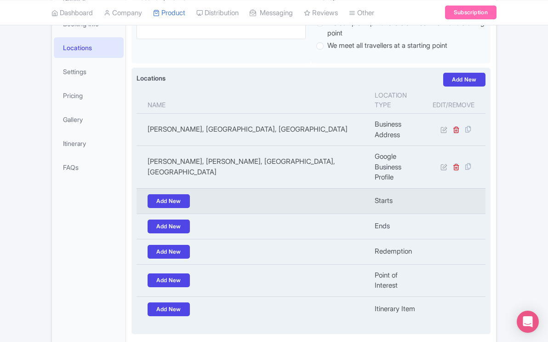
click at [389, 188] on td "Starts" at bounding box center [398, 200] width 58 height 25
click at [177, 194] on link "Add New" at bounding box center [169, 201] width 42 height 14
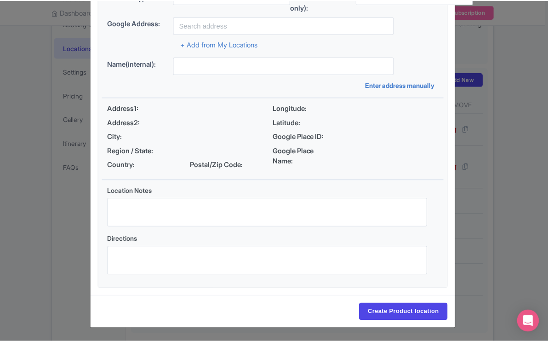
scroll to position [0, 0]
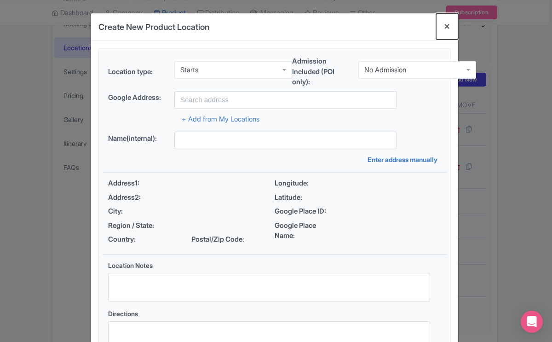
click at [441, 25] on button "Close" at bounding box center [447, 26] width 22 height 26
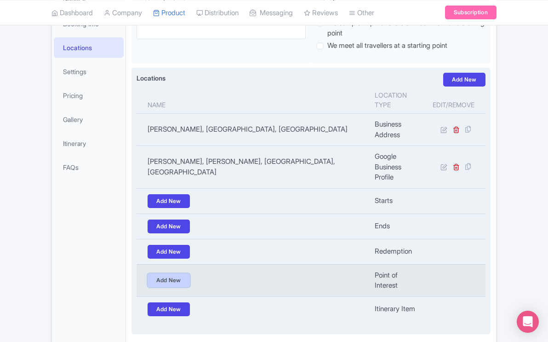
click at [177, 273] on link "Add New" at bounding box center [169, 280] width 42 height 14
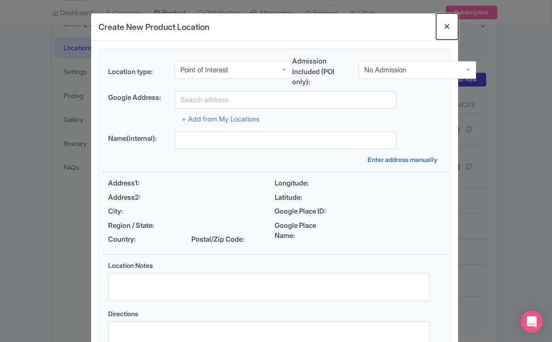
click at [447, 23] on button "Close" at bounding box center [447, 26] width 22 height 26
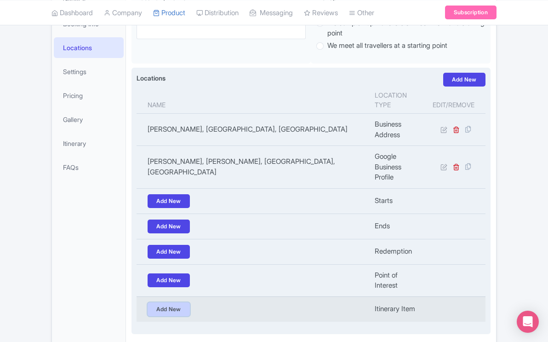
click at [176, 302] on link "Add New" at bounding box center [169, 309] width 42 height 14
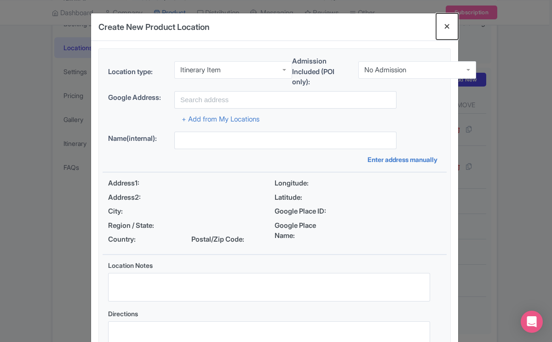
click at [446, 27] on button "Close" at bounding box center [447, 26] width 22 height 26
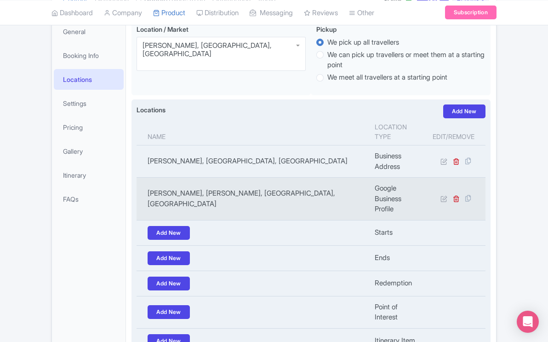
scroll to position [239, 0]
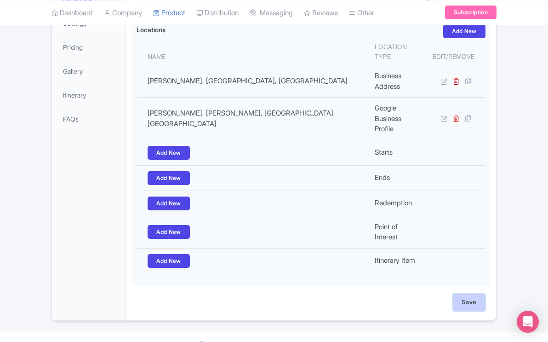
click at [467, 293] on input "Save" at bounding box center [469, 301] width 32 height 17
type input "Update Product"
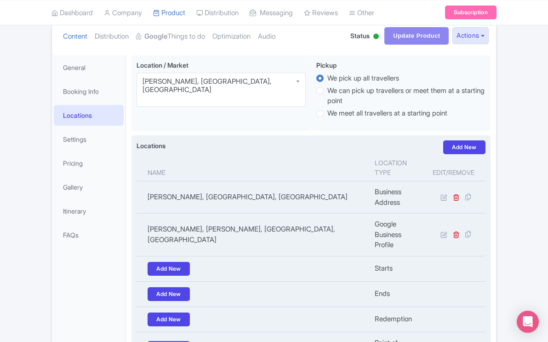
scroll to position [137, 0]
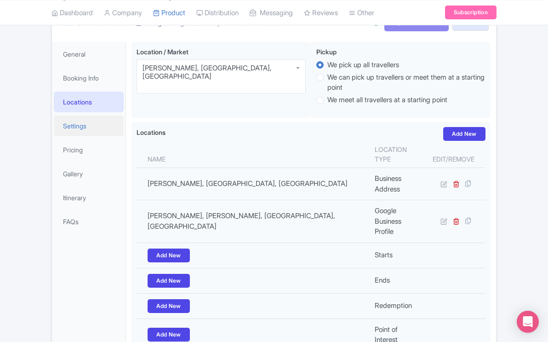
click at [81, 115] on link "Settings" at bounding box center [89, 125] width 70 height 21
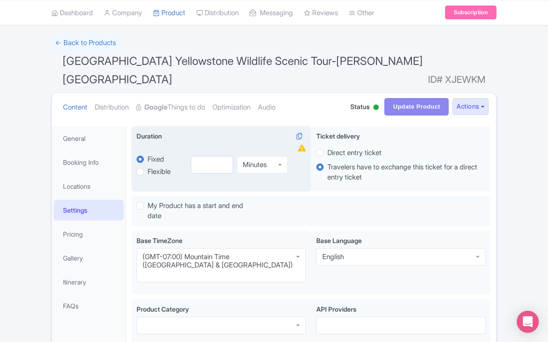
scroll to position [48, 0]
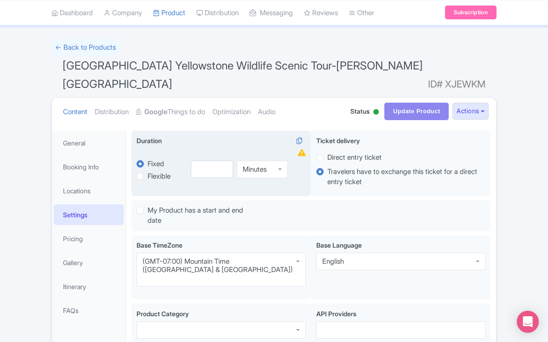
click at [221, 136] on div "Duration i" at bounding box center [221, 142] width 169 height 12
click at [204, 136] on div "Duration i" at bounding box center [221, 142] width 169 height 12
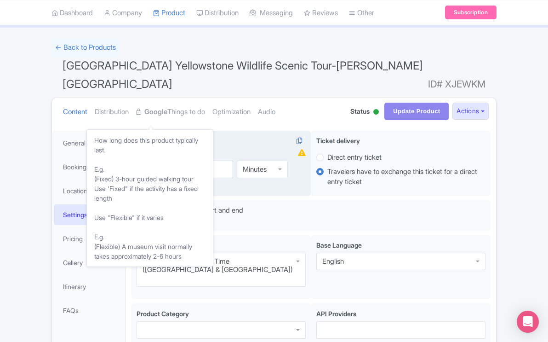
click at [154, 137] on span "Duration" at bounding box center [149, 141] width 25 height 8
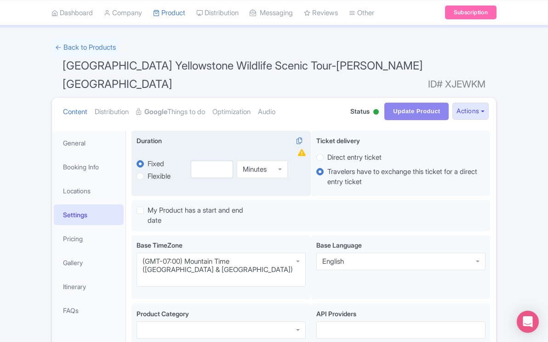
click at [206, 136] on div "Duration i" at bounding box center [221, 142] width 169 height 12
click at [148, 171] on label "Flexible" at bounding box center [159, 176] width 23 height 11
click at [148, 171] on input "Flexible" at bounding box center [152, 175] width 9 height 9
radio input "true"
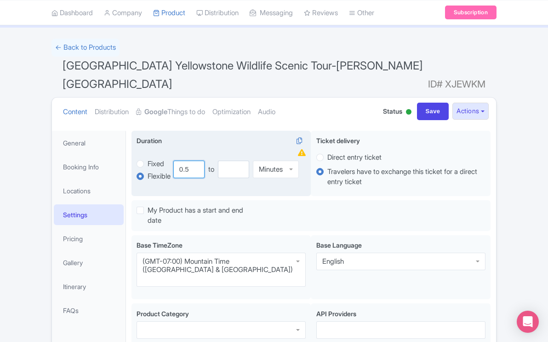
click at [197, 160] on input "0.5" at bounding box center [188, 168] width 31 height 17
type input "0"
type input "10"
click at [229, 160] on input "number" at bounding box center [233, 168] width 31 height 17
type input "11"
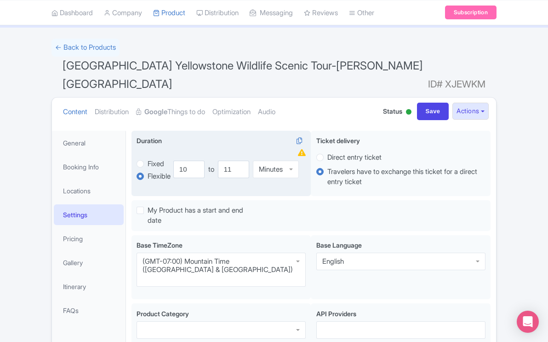
click at [290, 160] on div "Minutes" at bounding box center [276, 168] width 46 height 17
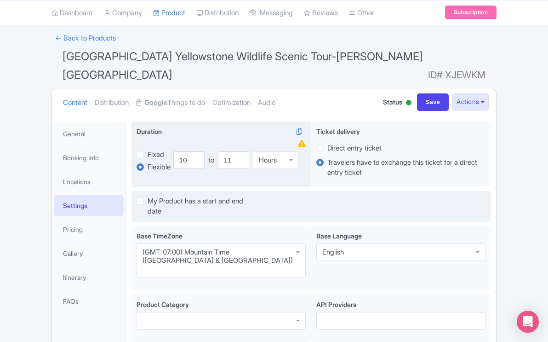
scroll to position [59, 0]
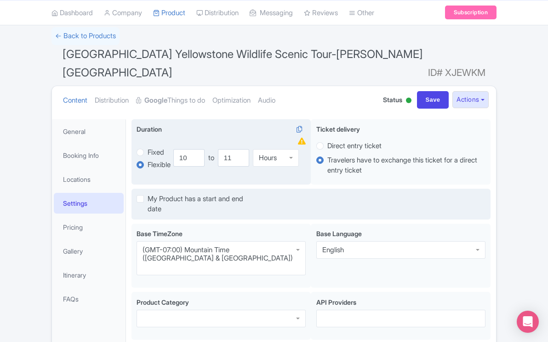
click at [171, 194] on label "My Product has a start and end date" at bounding box center [200, 204] width 105 height 21
click at [154, 194] on input "My Product has a start and end date" at bounding box center [151, 197] width 6 height 6
checkbox input "true"
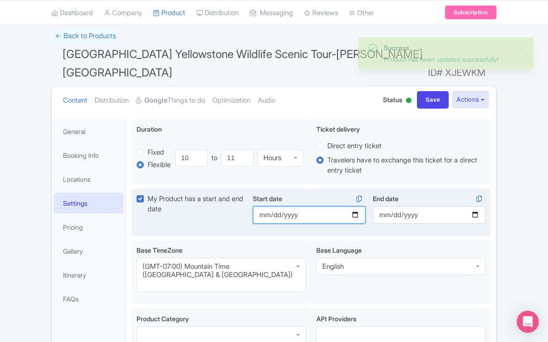
click at [270, 206] on input "Start date" at bounding box center [309, 214] width 113 height 17
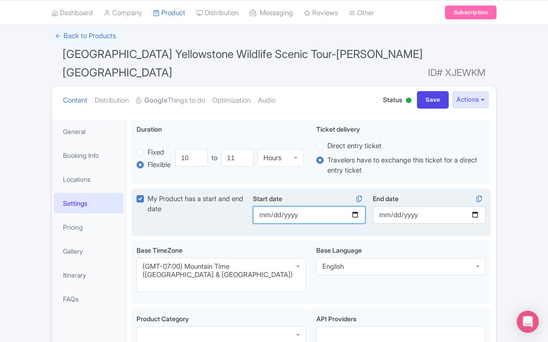
click at [357, 206] on input "Start date" at bounding box center [309, 214] width 113 height 17
type input "[DATE]"
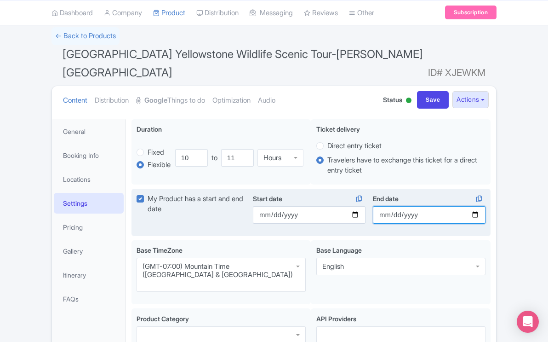
click at [475, 206] on input "End date" at bounding box center [429, 214] width 113 height 17
type input "[DATE]"
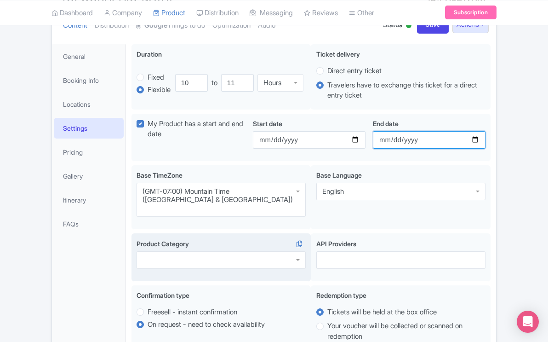
scroll to position [136, 0]
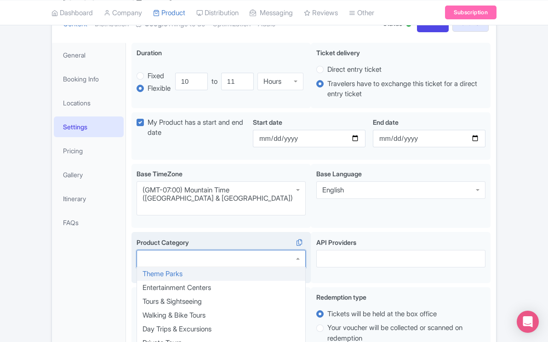
click at [184, 250] on div at bounding box center [221, 258] width 169 height 17
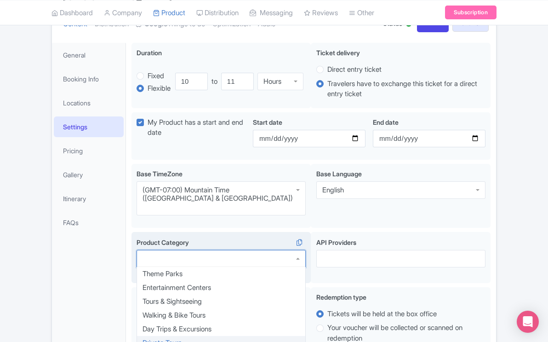
scroll to position [0, 0]
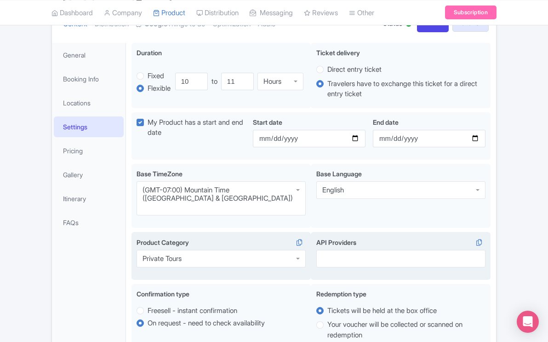
click at [332, 250] on div at bounding box center [400, 258] width 169 height 17
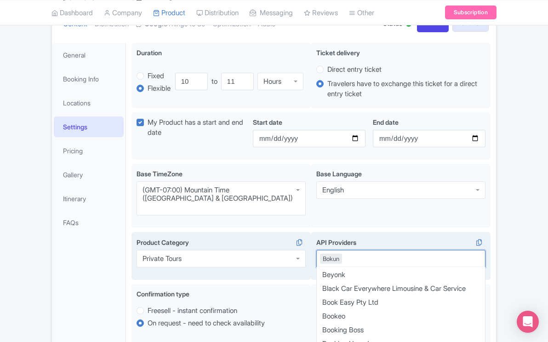
scroll to position [129, 0]
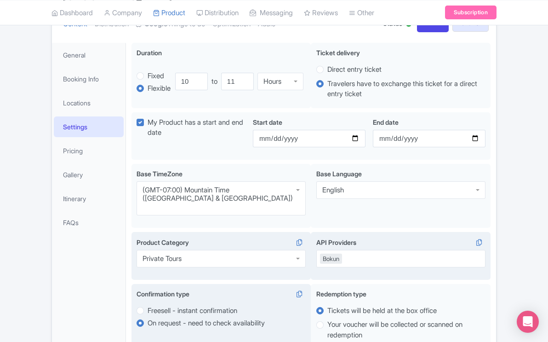
click at [280, 289] on div "Confirmation type i" at bounding box center [221, 295] width 169 height 13
click at [148, 305] on label "Freesell - instant confirmation" at bounding box center [193, 310] width 90 height 11
click at [148, 305] on input "Freesell - instant confirmation" at bounding box center [152, 309] width 9 height 9
radio input "true"
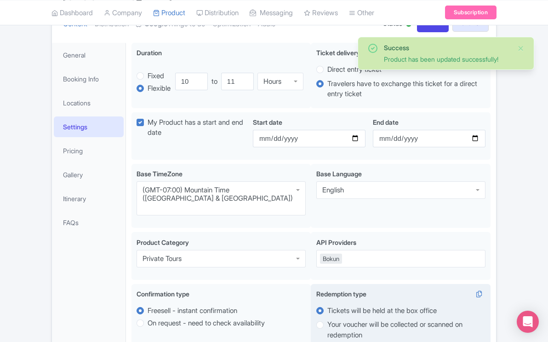
click at [324, 319] on label "Your voucher will be collected or scanned on redemption" at bounding box center [400, 329] width 169 height 21
click at [327, 319] on input "Your voucher will be collected or scanned on redemption" at bounding box center [331, 323] width 9 height 9
radio input "true"
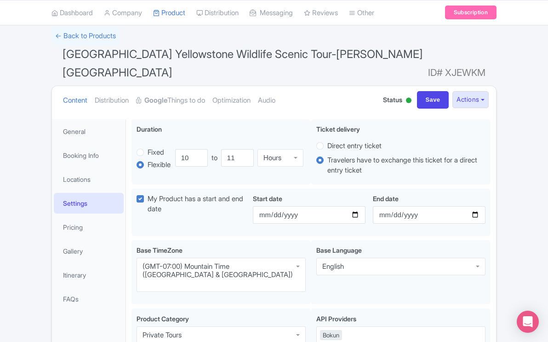
scroll to position [59, 0]
click at [433, 91] on input "Save" at bounding box center [433, 99] width 32 height 17
type input "Update Product"
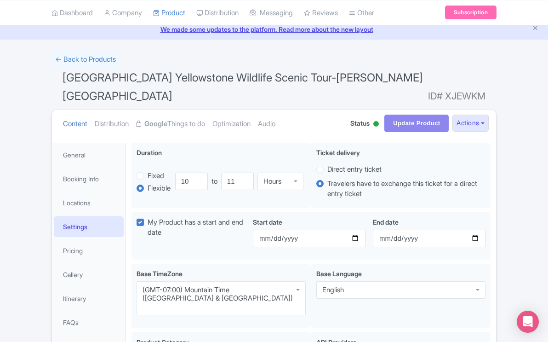
scroll to position [36, 0]
click at [74, 240] on link "Pricing" at bounding box center [89, 250] width 70 height 21
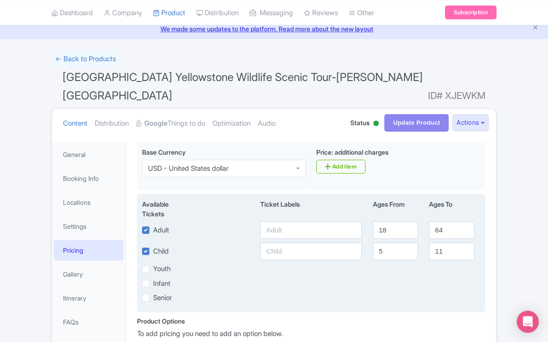
click at [153, 246] on label "Child" at bounding box center [161, 251] width 16 height 11
click at [153, 246] on input "Child" at bounding box center [156, 249] width 6 height 6
checkbox input "false"
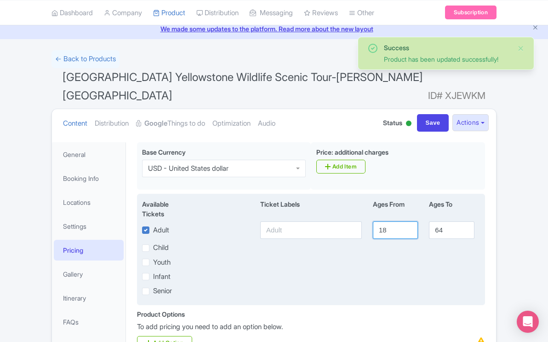
click at [386, 221] on input "18" at bounding box center [395, 229] width 45 height 17
type input "1"
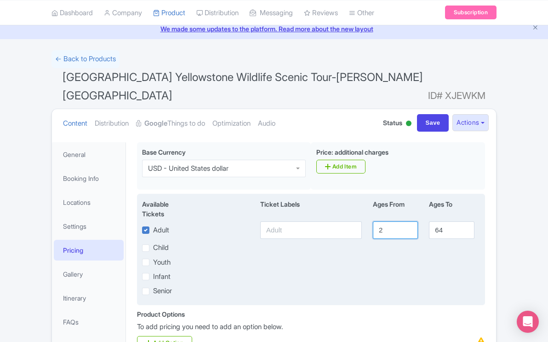
type input "2"
click at [444, 221] on input "64" at bounding box center [451, 229] width 45 height 17
type input "6"
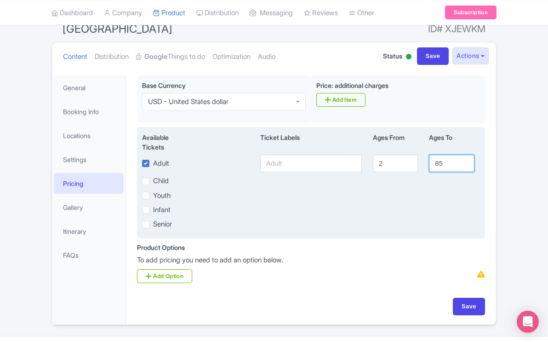
scroll to position [107, 0]
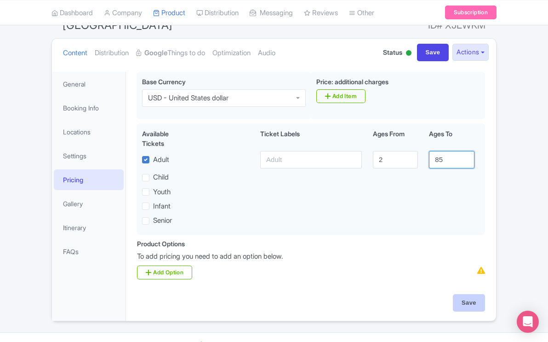
type input "85"
click at [464, 294] on input "Save" at bounding box center [469, 302] width 32 height 17
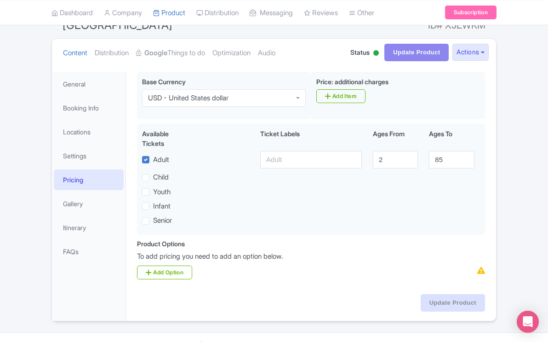
type input "Update Product"
click at [83, 193] on link "Gallery" at bounding box center [89, 203] width 70 height 21
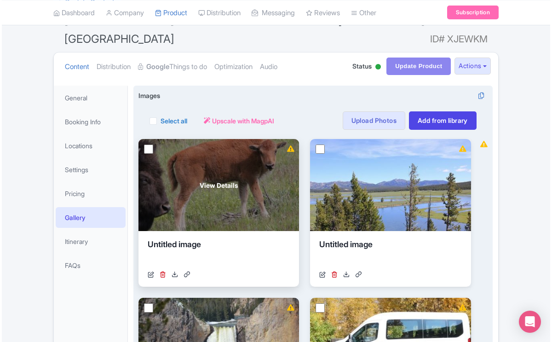
scroll to position [66, 0]
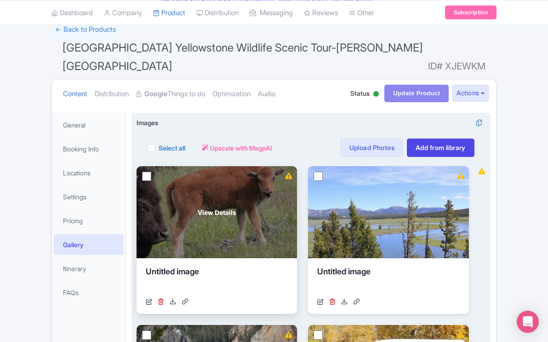
click at [266, 183] on div "View Details" at bounding box center [217, 212] width 160 height 92
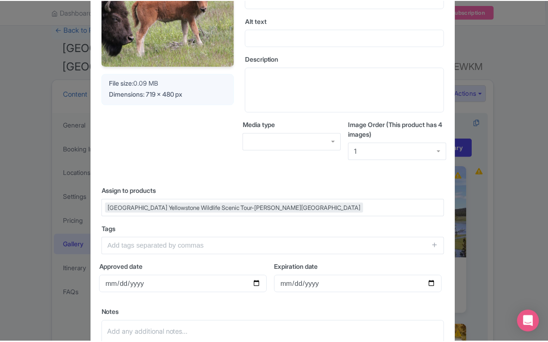
scroll to position [0, 0]
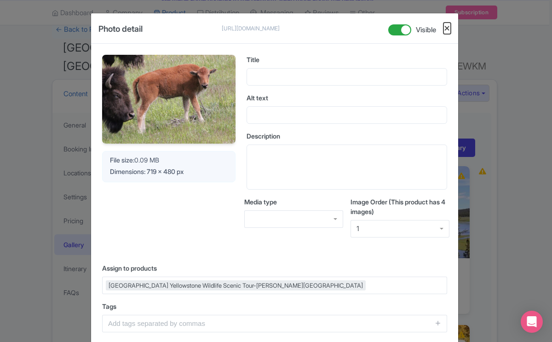
click at [447, 26] on button "Close" at bounding box center [446, 28] width 7 height 11
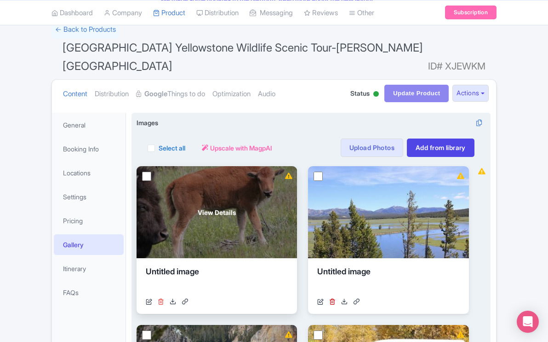
click at [162, 298] on icon at bounding box center [161, 301] width 6 height 6
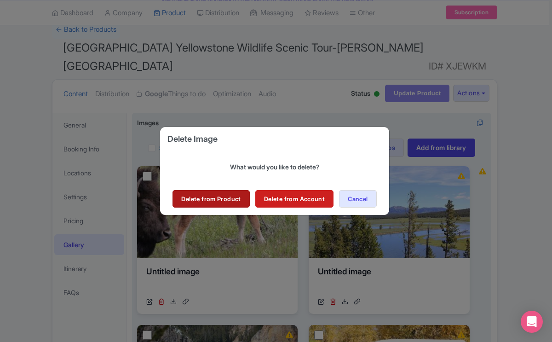
click at [227, 199] on link "Delete from Product" at bounding box center [210, 198] width 77 height 17
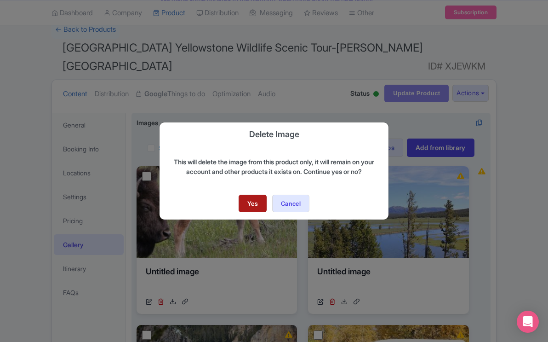
click at [248, 200] on link "Yes" at bounding box center [253, 202] width 28 height 17
click at [292, 201] on button "Cancel" at bounding box center [290, 202] width 37 height 17
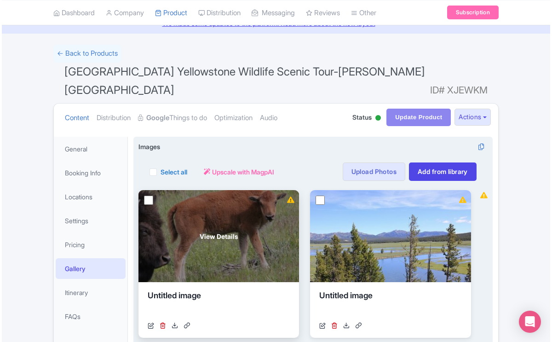
scroll to position [41, 0]
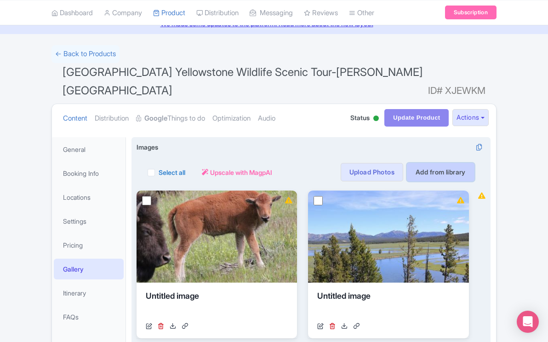
click at [432, 163] on link "Add from library" at bounding box center [441, 172] width 68 height 18
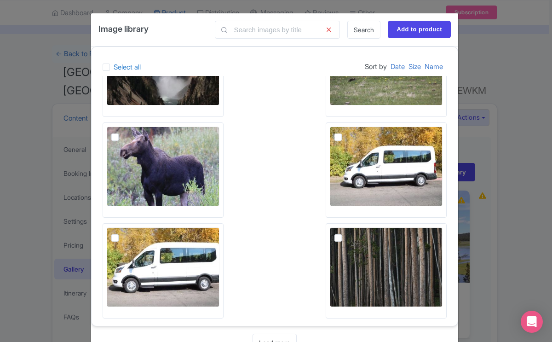
scroll to position [385, 0]
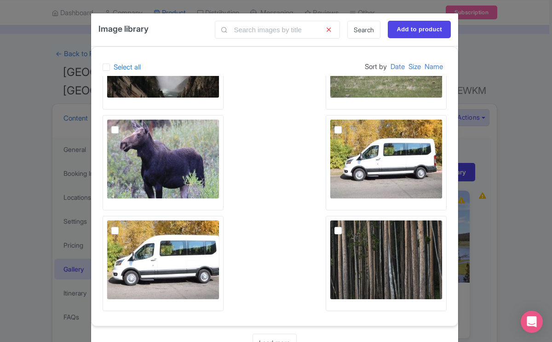
click at [338, 136] on img at bounding box center [386, 159] width 113 height 80
click at [345, 125] on input "checkbox" at bounding box center [348, 122] width 6 height 6
checkbox input "true"
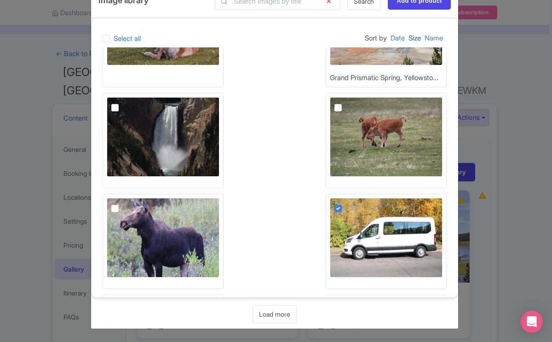
scroll to position [274, 0]
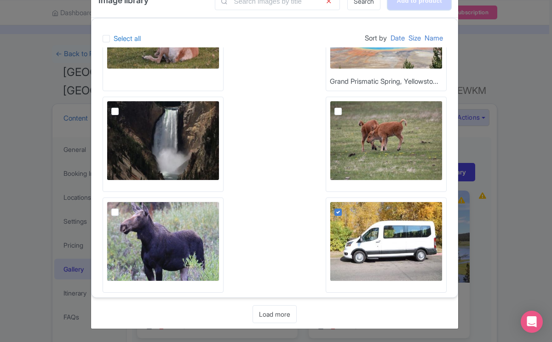
click at [407, 5] on input "Add to product" at bounding box center [419, 0] width 63 height 17
type input "Adding..."
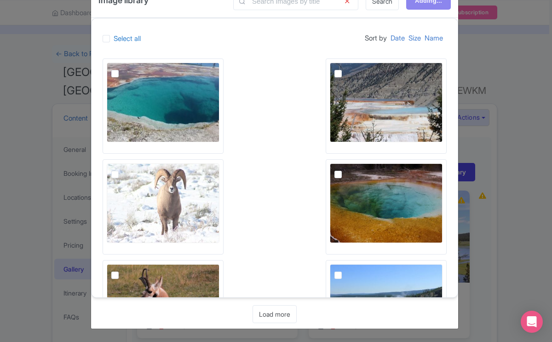
scroll to position [0, 0]
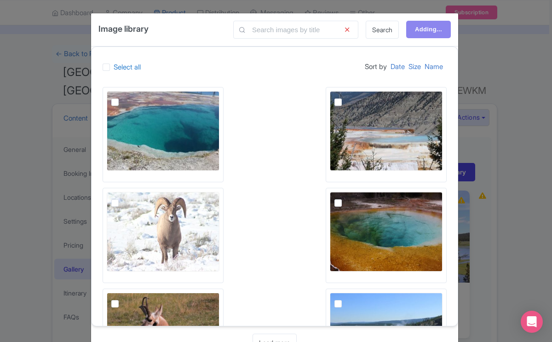
click at [343, 27] on icon at bounding box center [347, 30] width 23 height 18
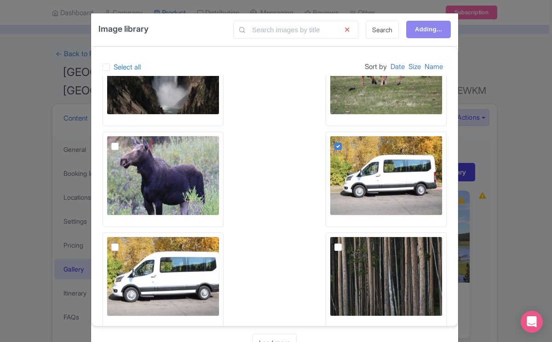
scroll to position [385, 0]
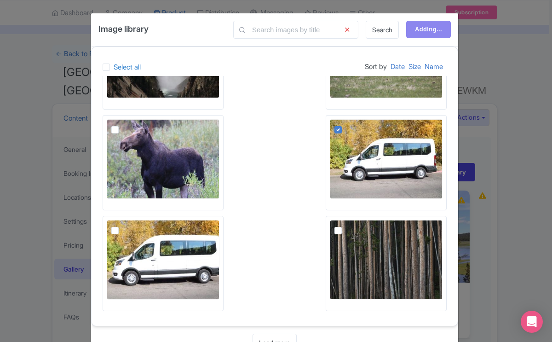
click at [393, 161] on img at bounding box center [386, 159] width 113 height 80
click at [351, 125] on input "checkbox" at bounding box center [348, 122] width 6 height 6
click at [393, 161] on img at bounding box center [386, 159] width 113 height 80
click at [351, 125] on input "checkbox" at bounding box center [348, 122] width 6 height 6
checkbox input "true"
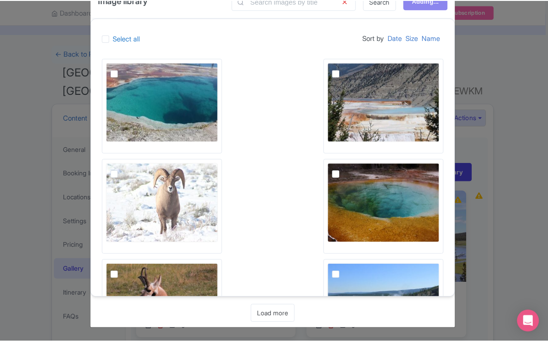
scroll to position [0, 0]
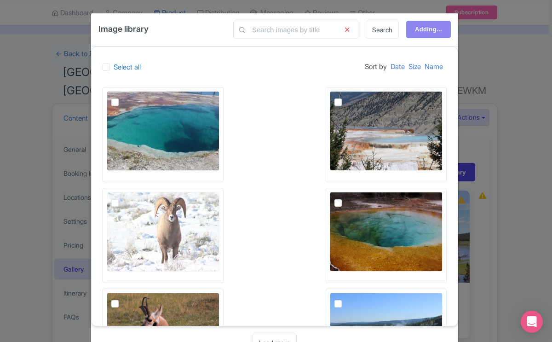
click at [524, 57] on div "Image library Search Adding... Select all Sort by Date Size Name Grand Prismati…" at bounding box center [276, 171] width 552 height 342
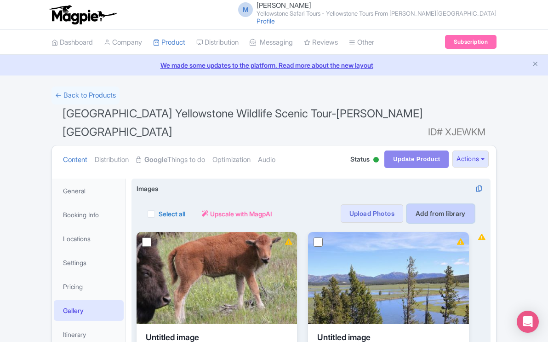
click at [449, 204] on link "Add from library" at bounding box center [441, 213] width 68 height 18
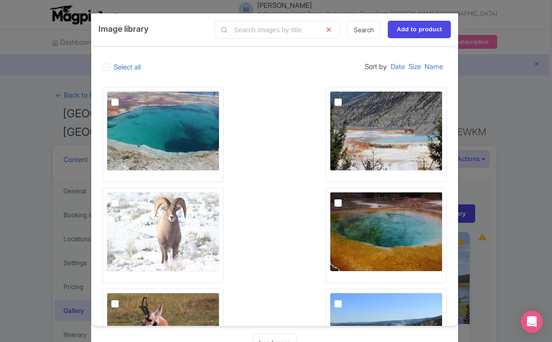
click at [180, 25] on div "Image library Search Add to product" at bounding box center [274, 29] width 367 height 33
click at [515, 103] on div "Image library Search Add to product Select all Sort by Date Size Name Grand Pri…" at bounding box center [276, 171] width 552 height 342
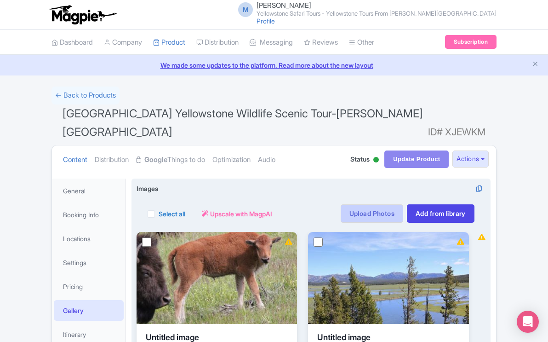
click at [373, 204] on link "Upload Photos" at bounding box center [372, 213] width 63 height 18
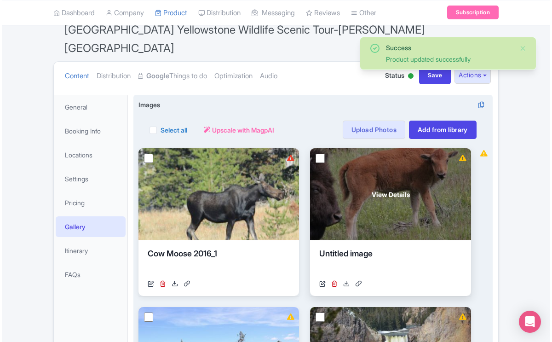
scroll to position [91, 0]
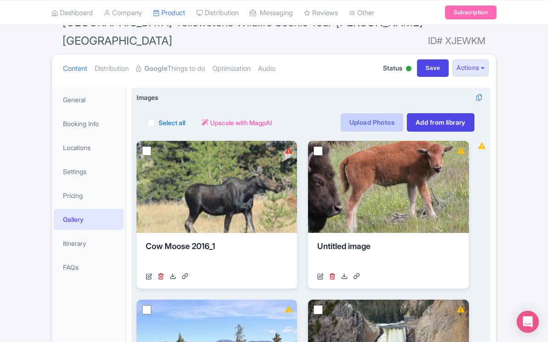
click at [368, 113] on link "Upload Photos" at bounding box center [372, 122] width 63 height 18
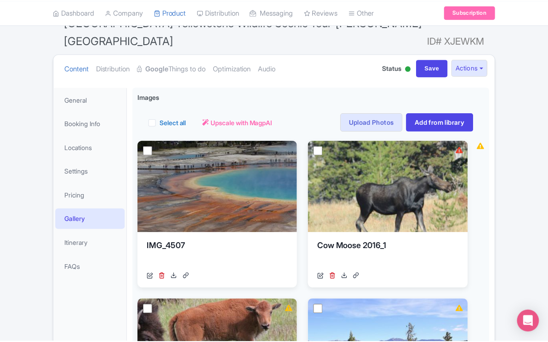
scroll to position [160, 0]
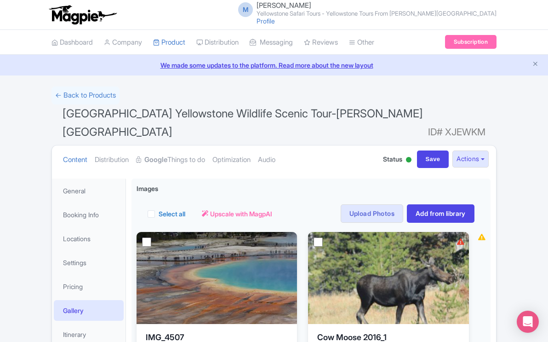
scroll to position [61, 0]
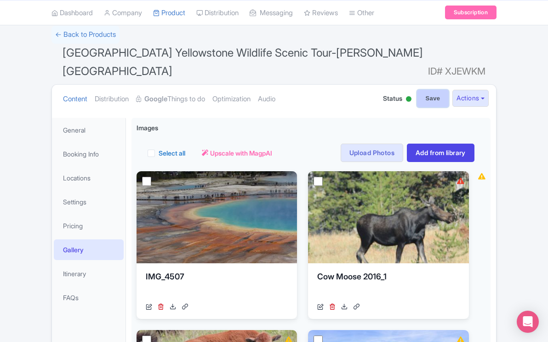
click at [424, 90] on input "Save" at bounding box center [433, 98] width 32 height 17
type input "Saving..."
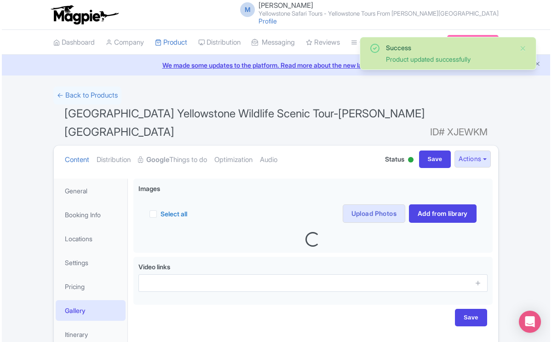
scroll to position [61, 0]
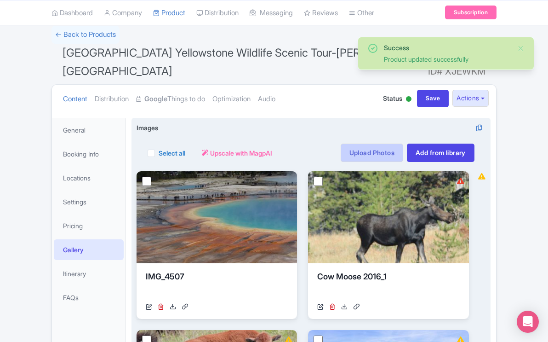
click at [367, 143] on link "Upload Photos" at bounding box center [372, 152] width 63 height 18
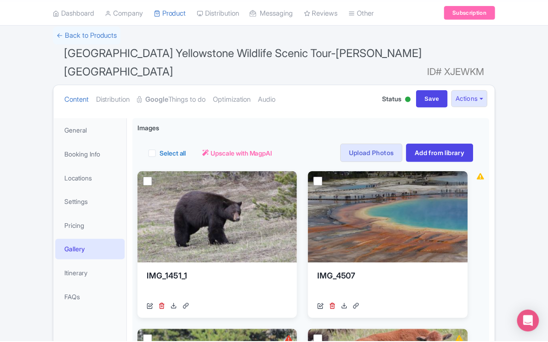
scroll to position [160, 0]
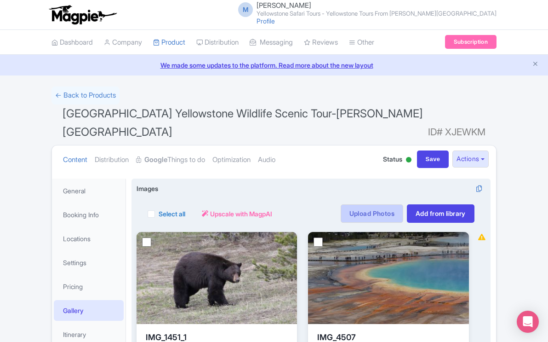
click at [381, 204] on link "Upload Photos" at bounding box center [372, 213] width 63 height 18
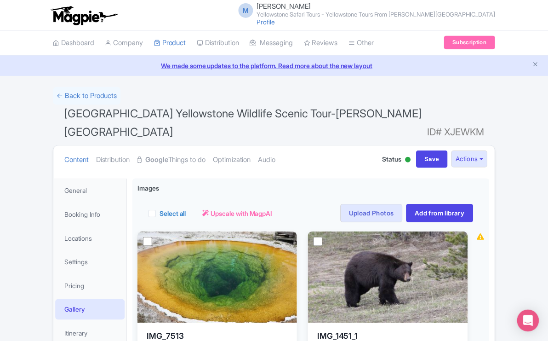
scroll to position [160, 0]
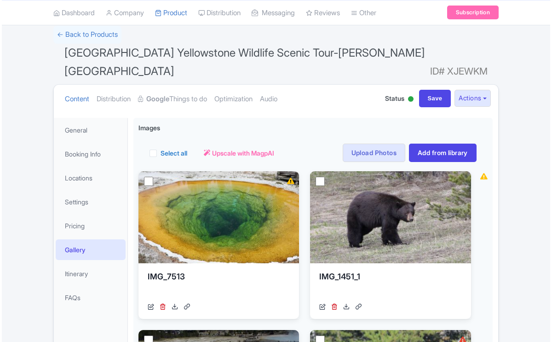
scroll to position [62, 0]
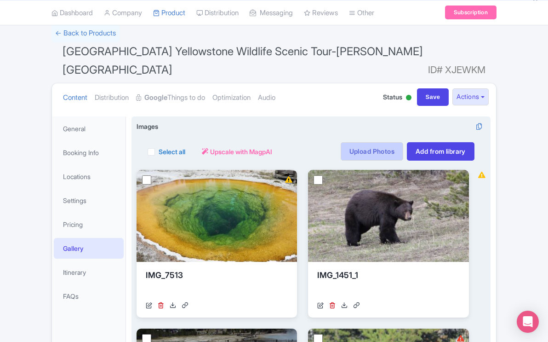
click at [359, 142] on link "Upload Photos" at bounding box center [372, 151] width 63 height 18
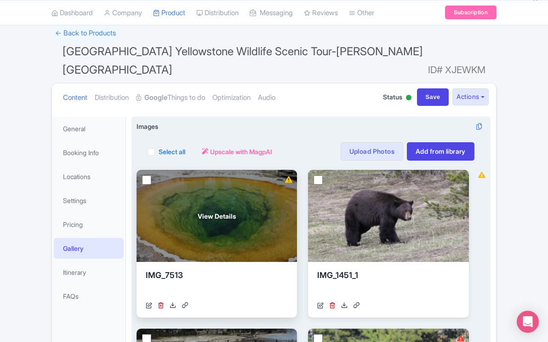
click at [256, 200] on div "View Details" at bounding box center [217, 216] width 160 height 92
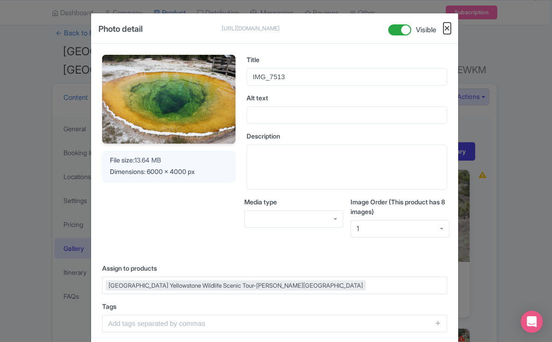
click at [447, 27] on button "Close" at bounding box center [446, 28] width 7 height 11
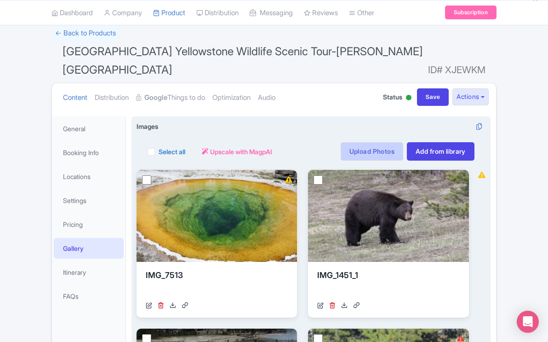
click at [363, 142] on link "Upload Photos" at bounding box center [372, 151] width 63 height 18
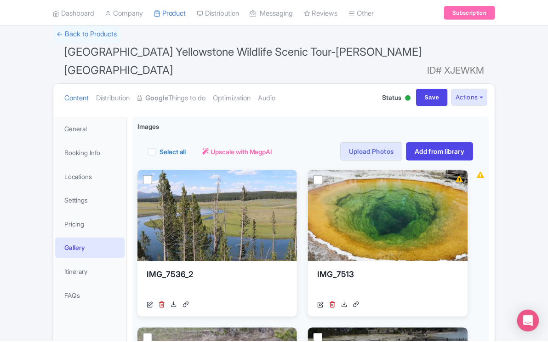
scroll to position [160, 0]
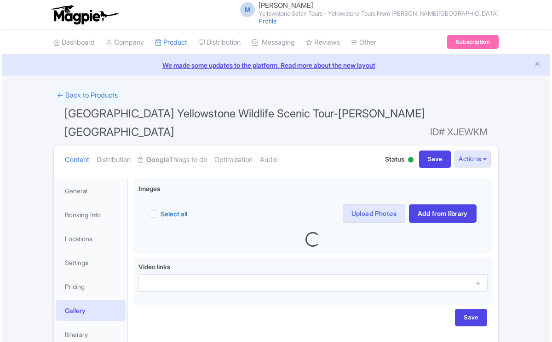
scroll to position [61, 0]
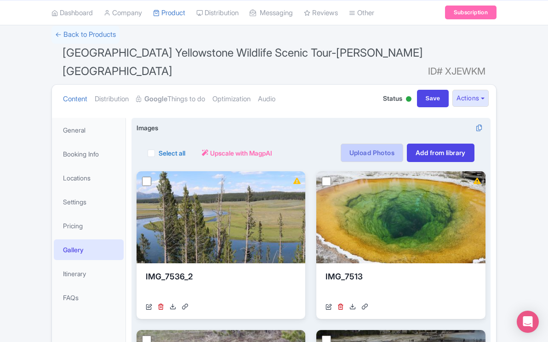
click at [375, 143] on link "Upload Photos" at bounding box center [372, 152] width 63 height 18
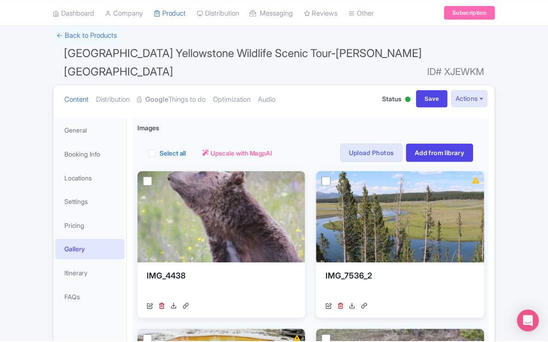
scroll to position [160, 0]
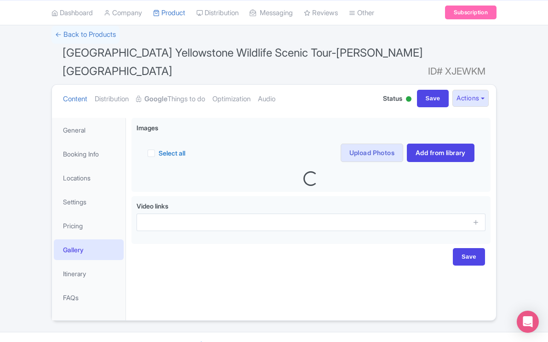
scroll to position [62, 0]
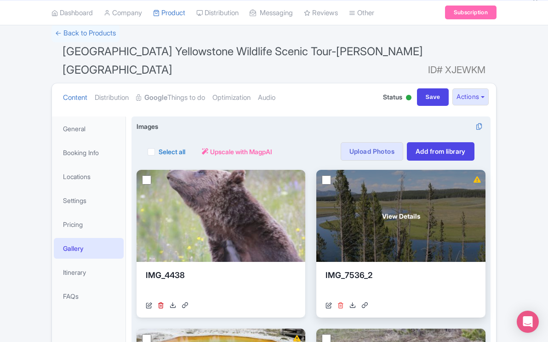
click at [343, 302] on icon at bounding box center [340, 305] width 6 height 6
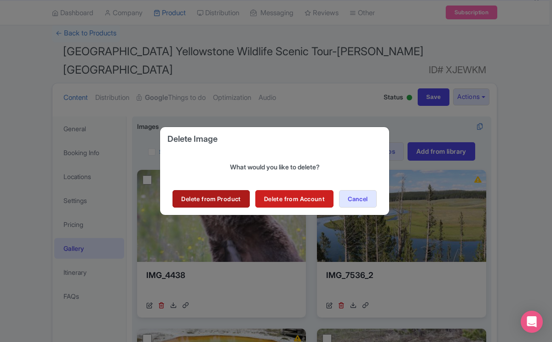
click at [234, 200] on link "Delete from Product" at bounding box center [210, 198] width 77 height 17
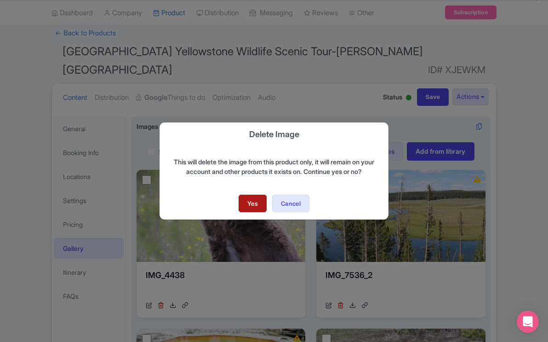
click at [253, 205] on link "Yes" at bounding box center [253, 202] width 28 height 17
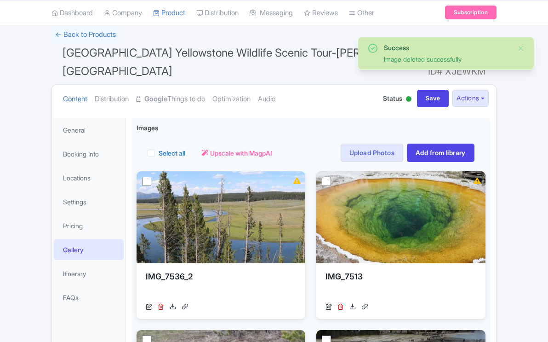
scroll to position [62, 0]
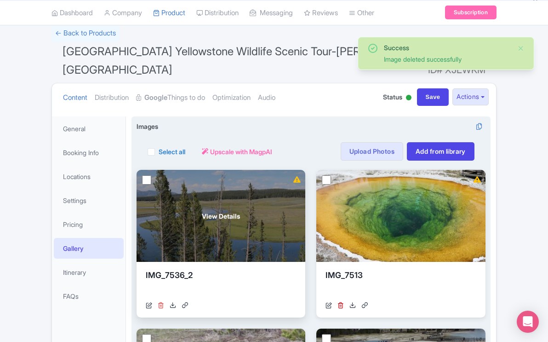
click at [160, 302] on icon at bounding box center [161, 305] width 6 height 6
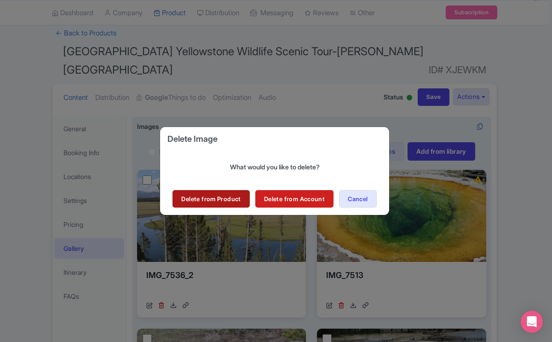
click at [220, 199] on link "Delete from Product" at bounding box center [210, 198] width 77 height 17
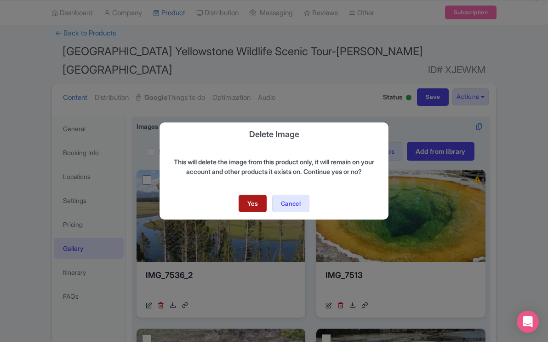
click at [250, 206] on link "Yes" at bounding box center [253, 202] width 28 height 17
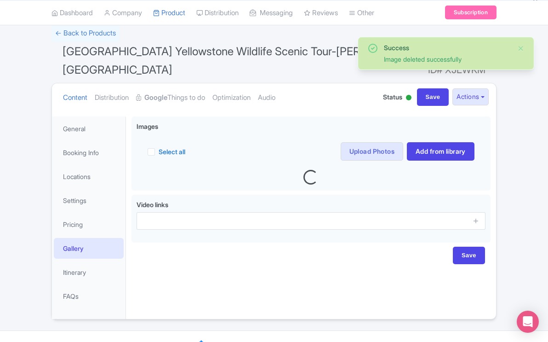
scroll to position [62, 0]
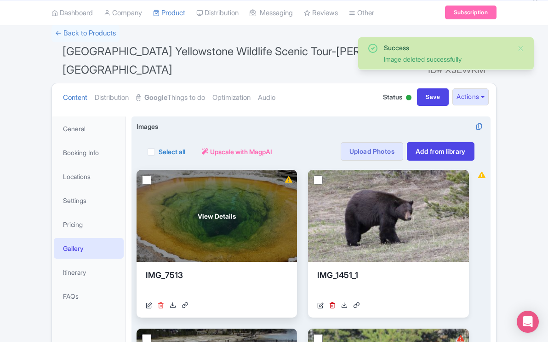
click at [161, 302] on icon at bounding box center [161, 305] width 6 height 6
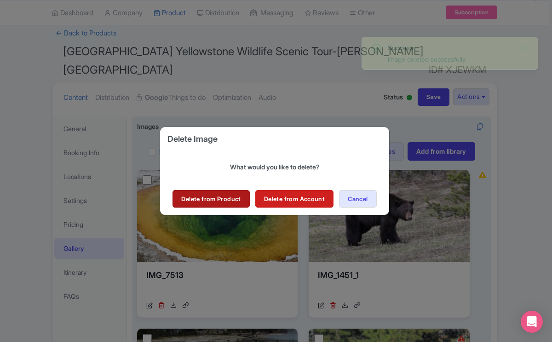
click at [205, 197] on link "Delete from Product" at bounding box center [210, 198] width 77 height 17
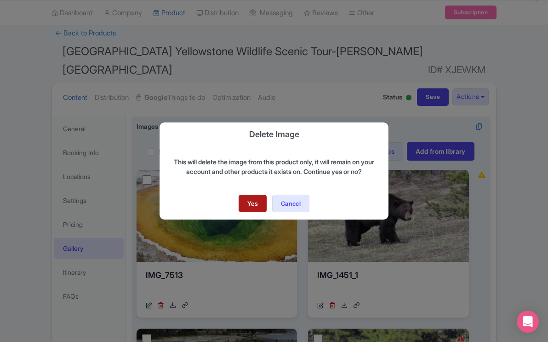
click at [248, 201] on link "Yes" at bounding box center [253, 202] width 28 height 17
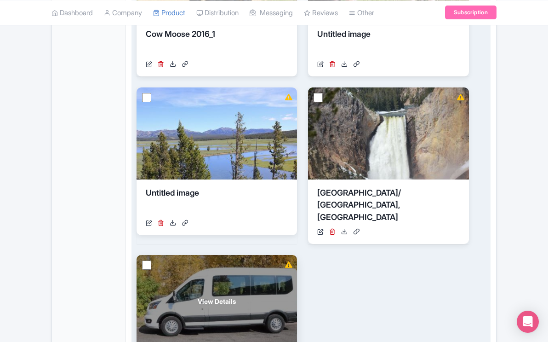
scroll to position [459, 0]
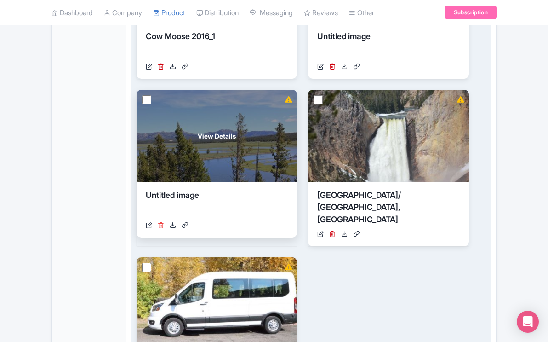
click at [161, 222] on icon at bounding box center [161, 225] width 6 height 6
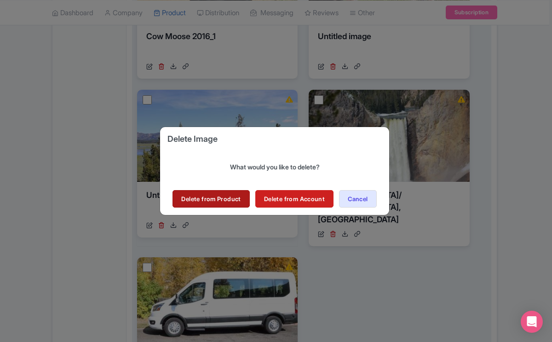
click at [212, 196] on link "Delete from Product" at bounding box center [210, 198] width 77 height 17
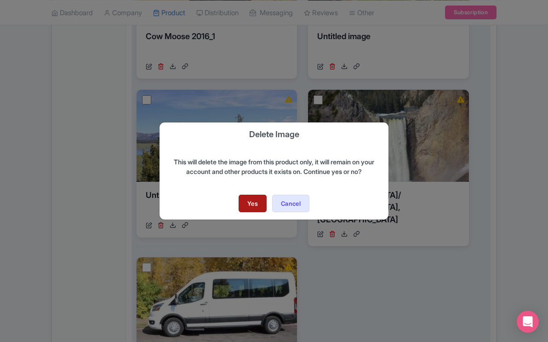
click at [249, 203] on link "Yes" at bounding box center [253, 202] width 28 height 17
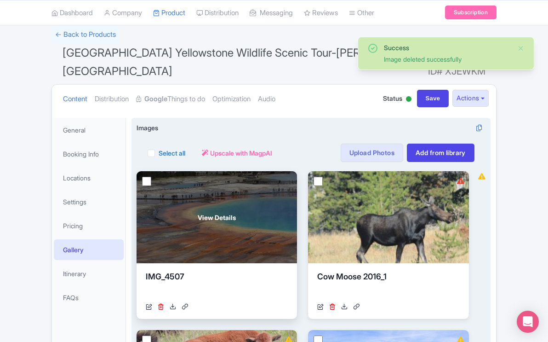
scroll to position [62, 0]
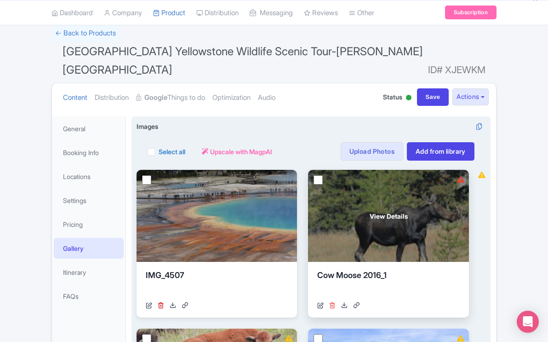
click at [333, 302] on icon at bounding box center [332, 305] width 6 height 6
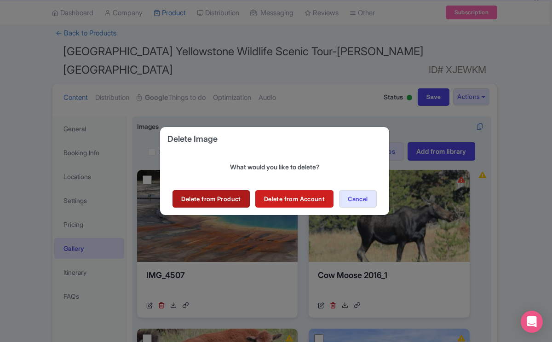
click at [227, 199] on link "Delete from Product" at bounding box center [210, 198] width 77 height 17
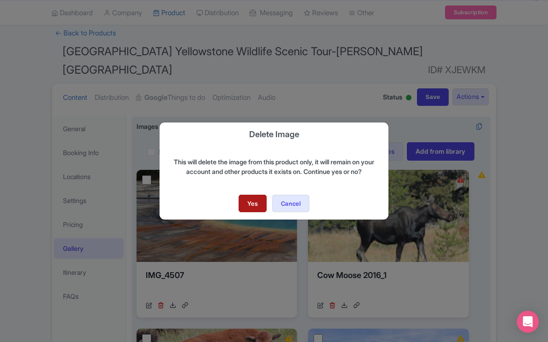
click at [259, 200] on link "Yes" at bounding box center [253, 202] width 28 height 17
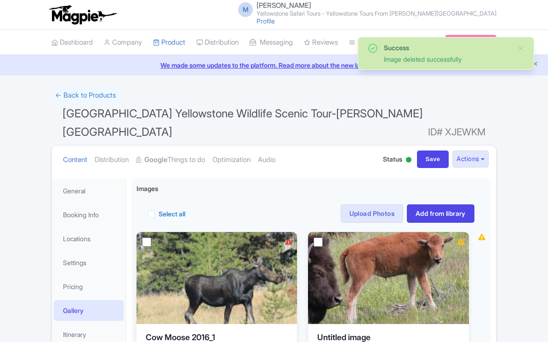
scroll to position [61, 0]
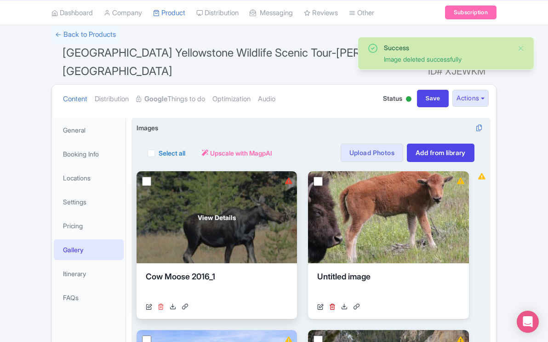
click at [162, 303] on icon at bounding box center [161, 306] width 6 height 6
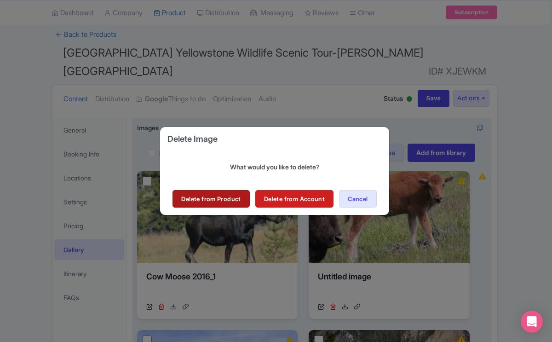
click at [237, 200] on link "Delete from Product" at bounding box center [210, 198] width 77 height 17
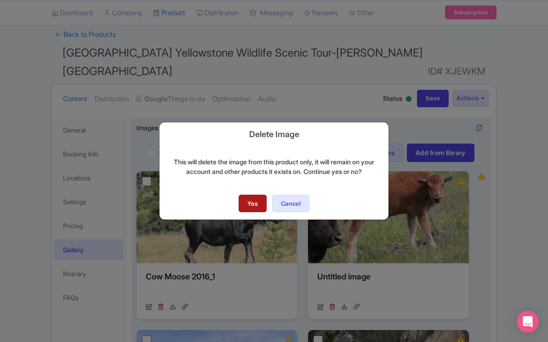
click at [249, 201] on link "Yes" at bounding box center [253, 202] width 28 height 17
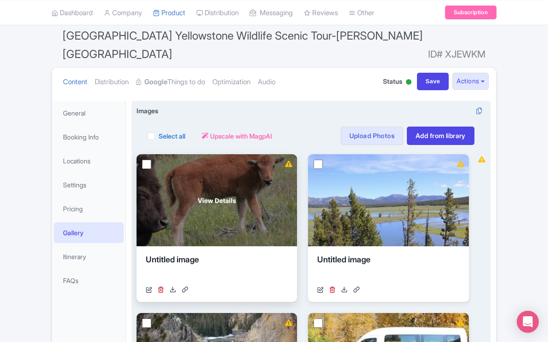
scroll to position [58, 0]
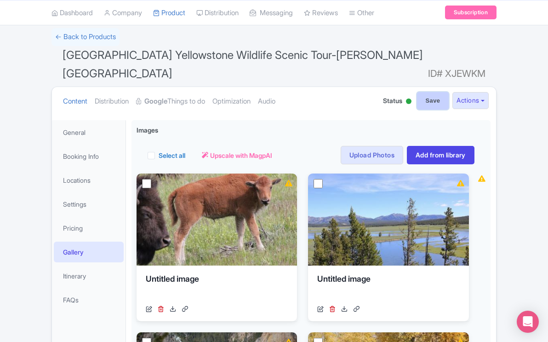
click at [428, 92] on input "Save" at bounding box center [433, 100] width 32 height 17
type input "Saving..."
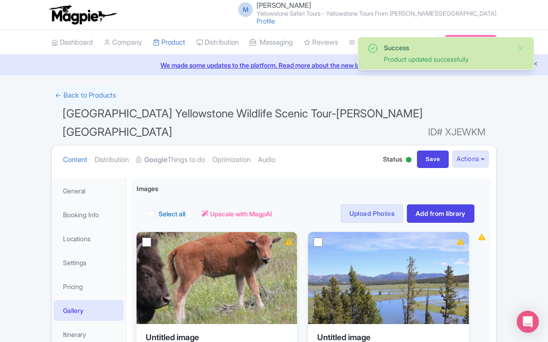
scroll to position [61, 0]
